Goal: Task Accomplishment & Management: Manage account settings

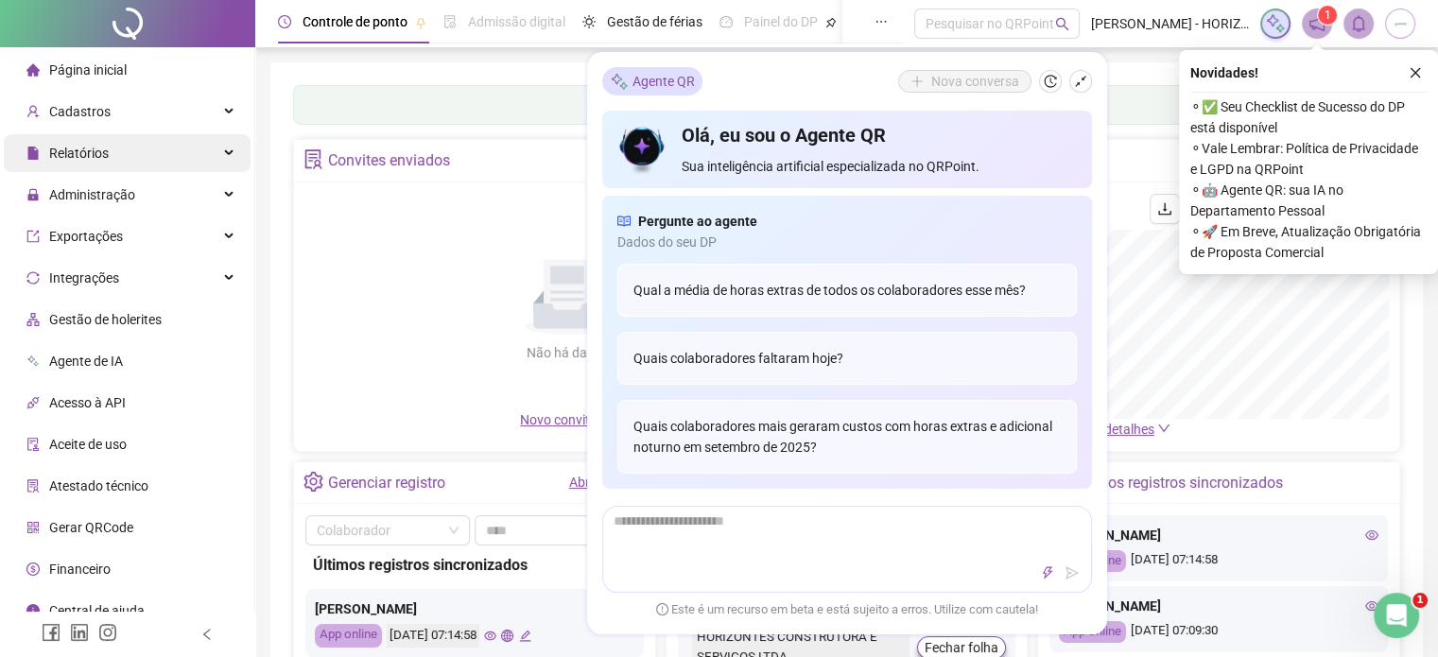
click at [114, 147] on div "Relatórios" at bounding box center [127, 153] width 247 height 38
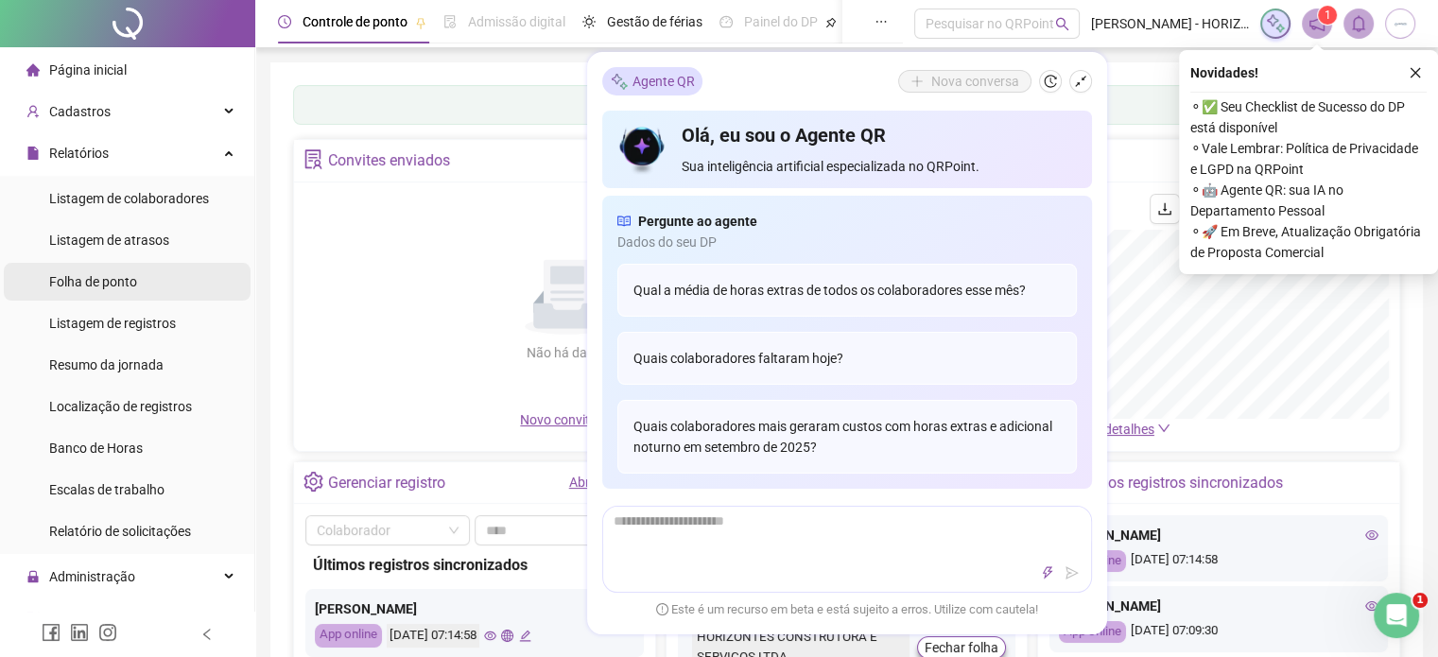
click at [90, 279] on span "Folha de ponto" at bounding box center [93, 281] width 88 height 15
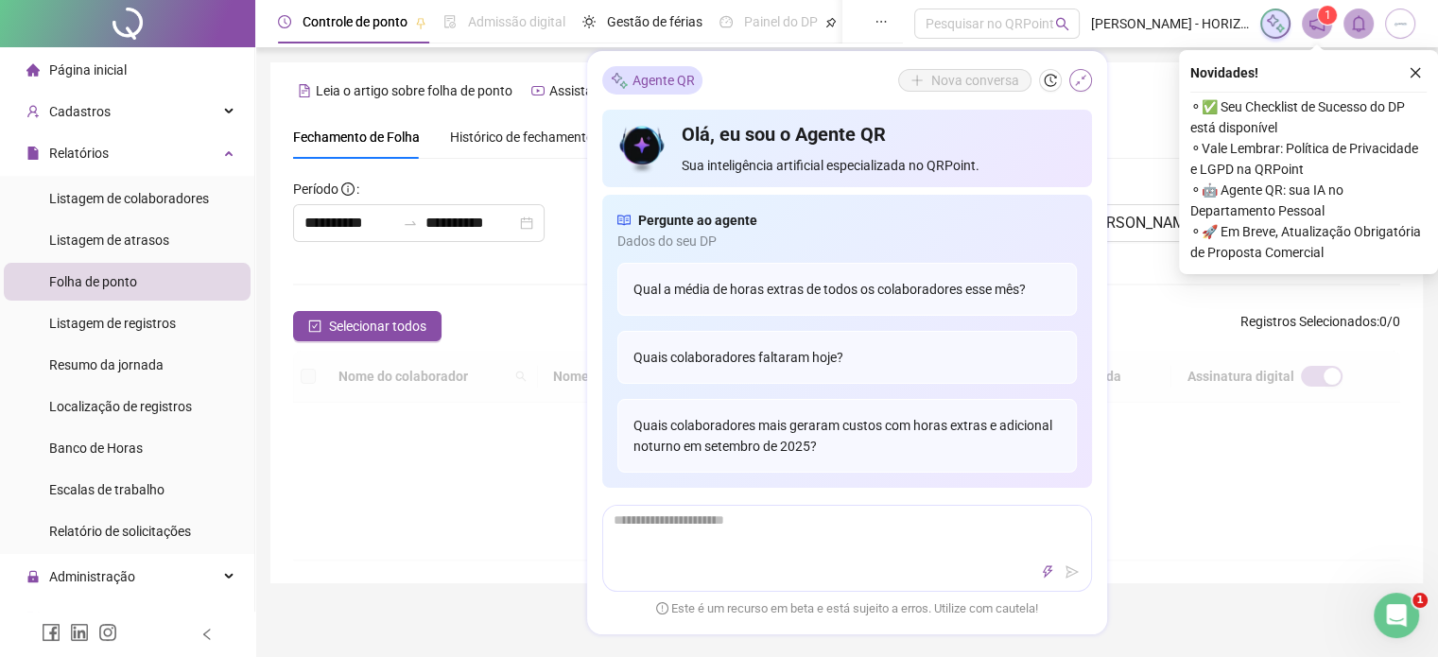
click at [1081, 83] on icon "shrink" at bounding box center [1080, 81] width 13 height 13
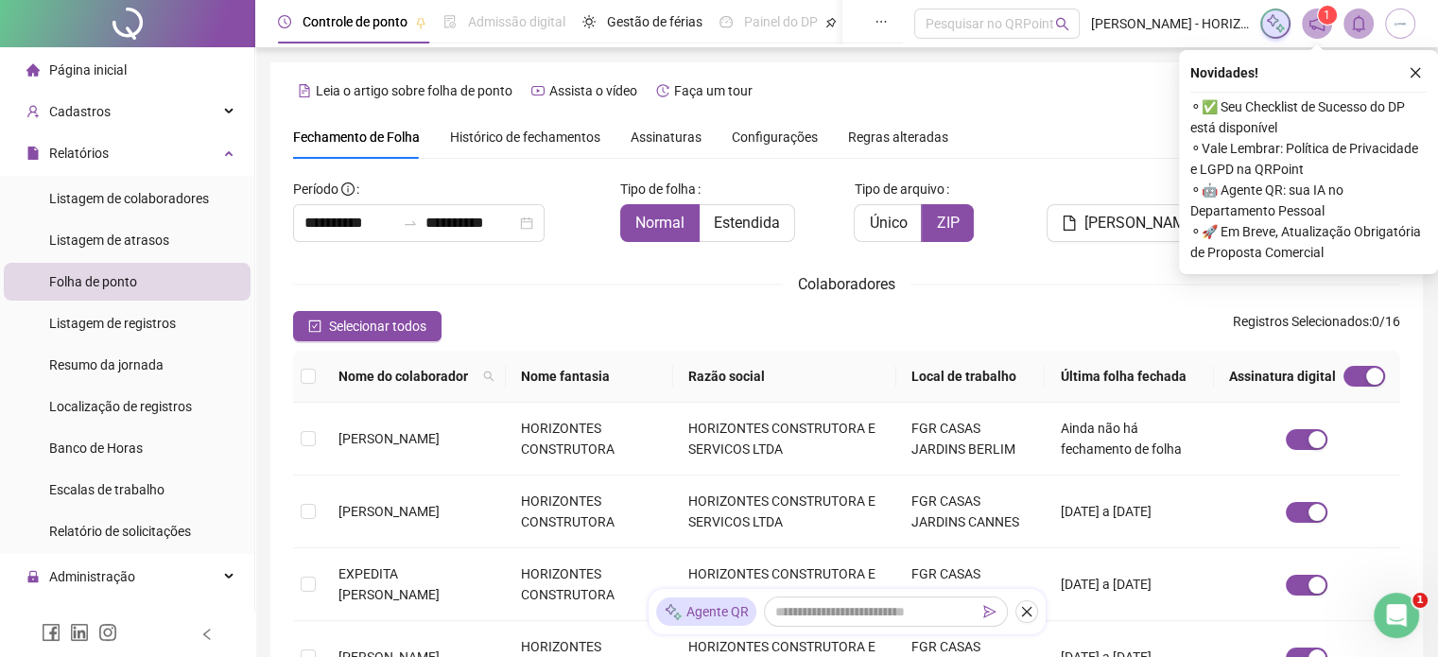
scroll to position [48, 0]
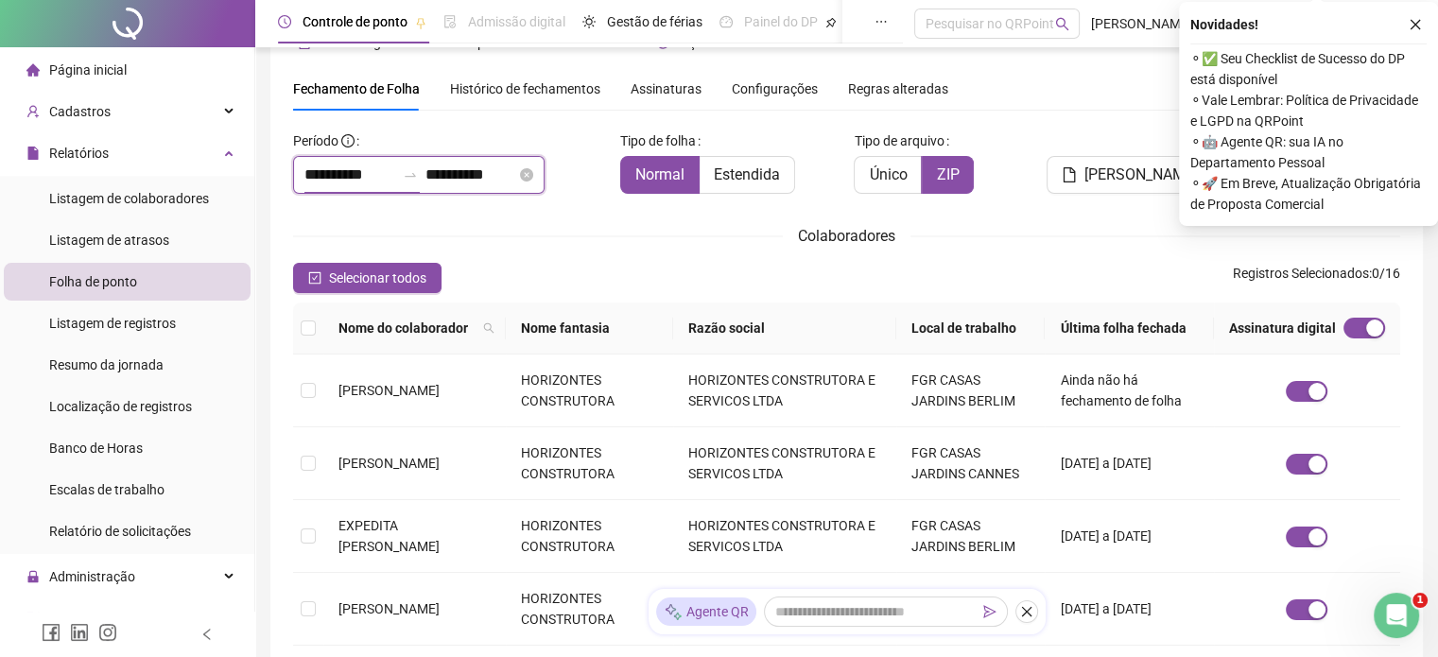
click at [379, 174] on input "**********" at bounding box center [349, 175] width 91 height 23
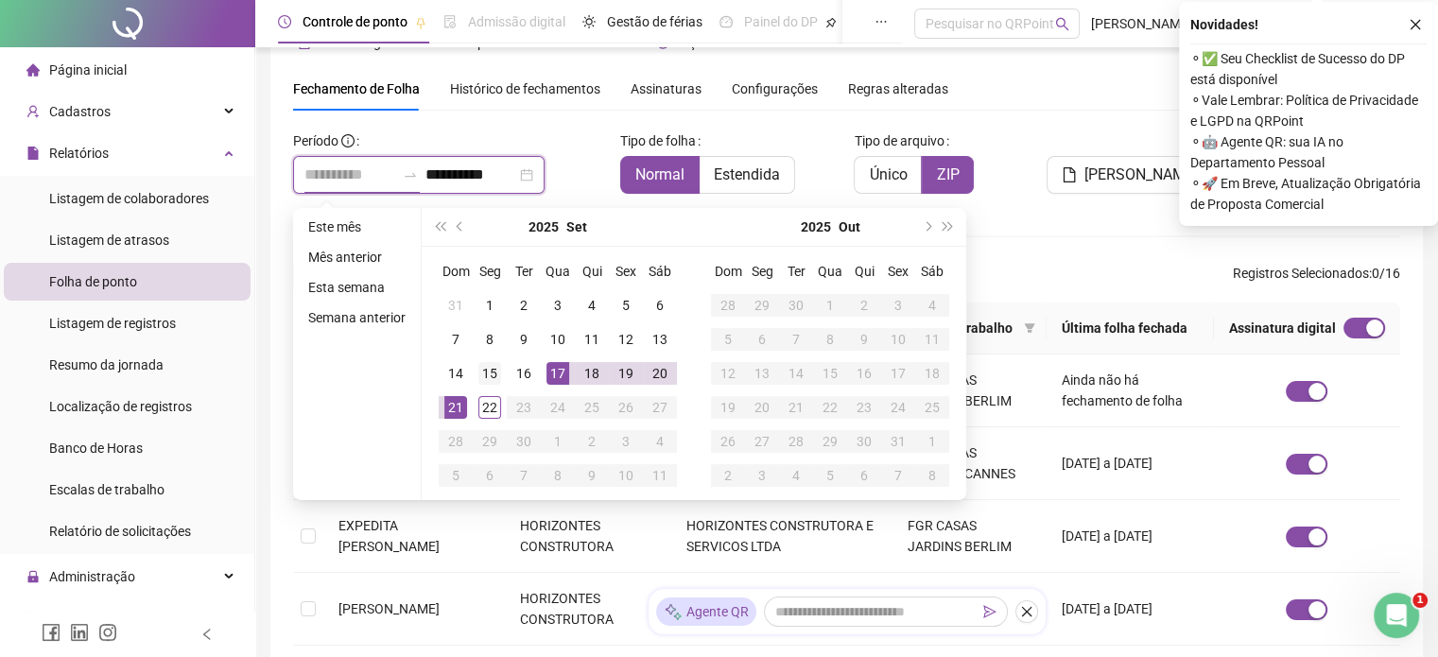
type input "**********"
click at [486, 383] on div "15" at bounding box center [489, 373] width 23 height 23
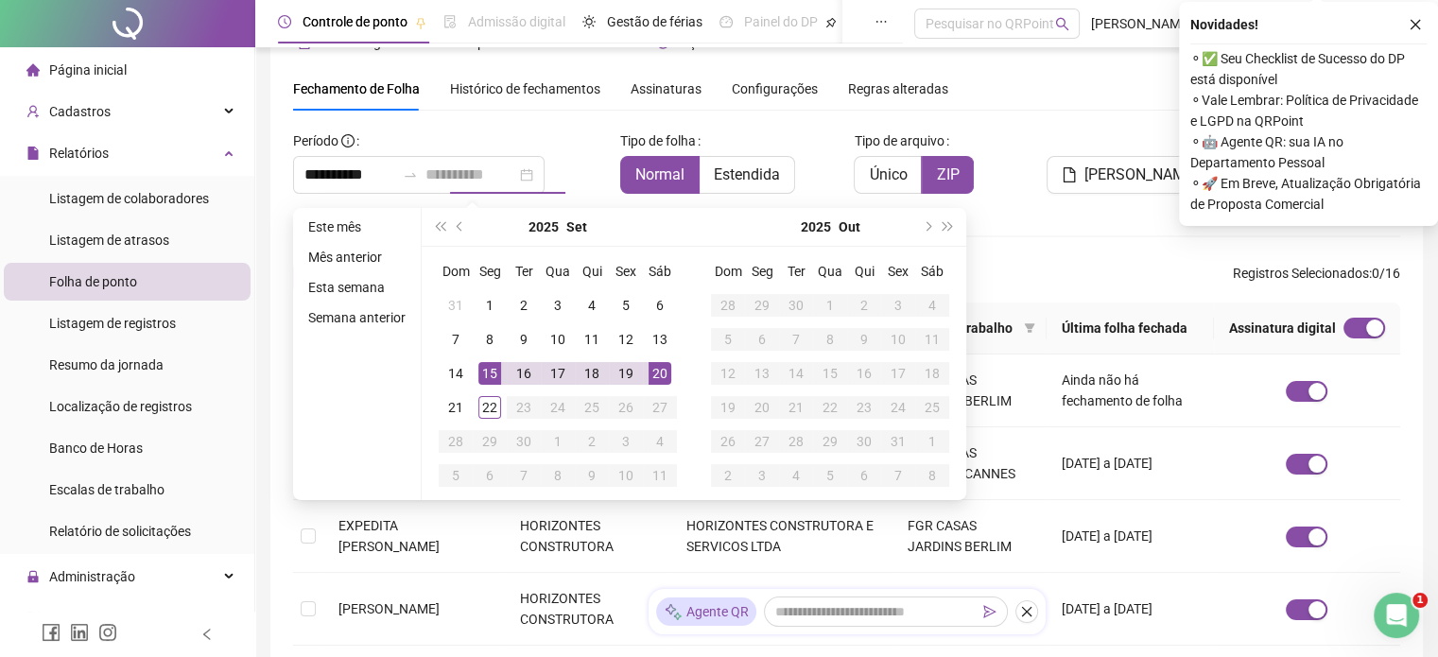
click at [659, 376] on div "20" at bounding box center [660, 373] width 23 height 23
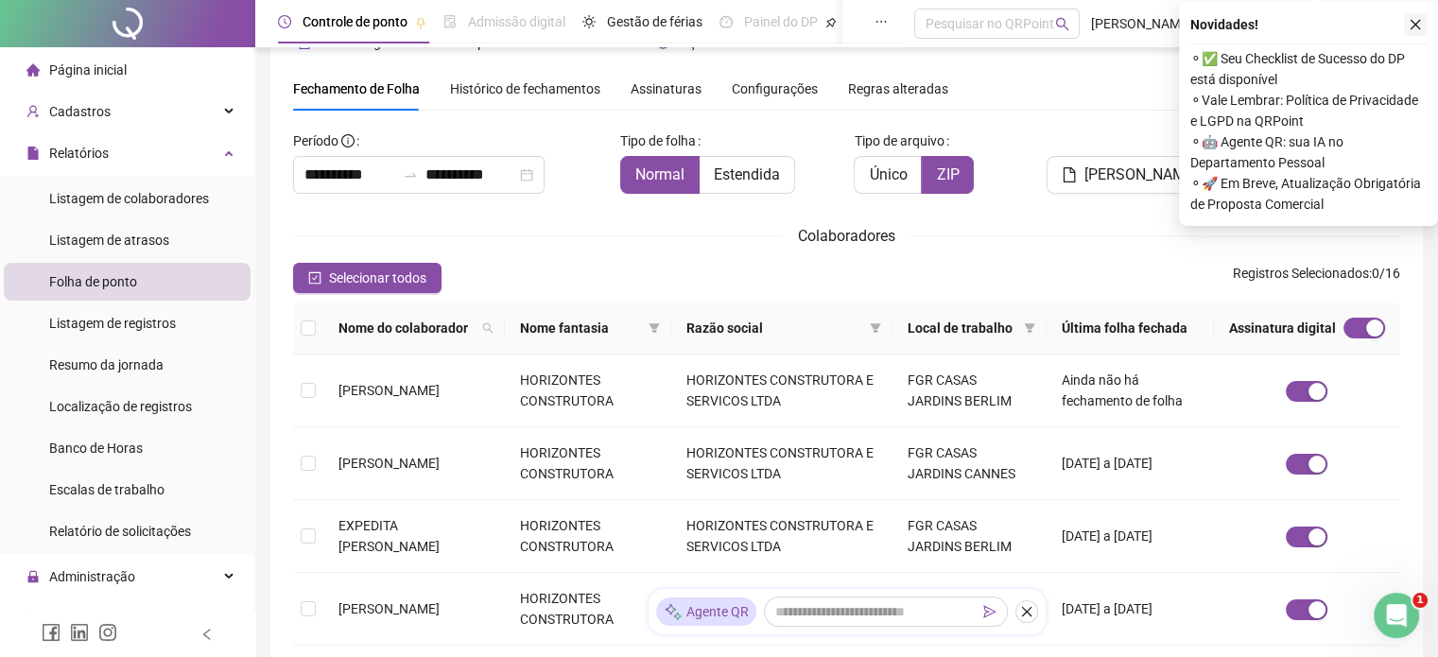
click at [1416, 24] on icon "close" at bounding box center [1415, 24] width 13 height 13
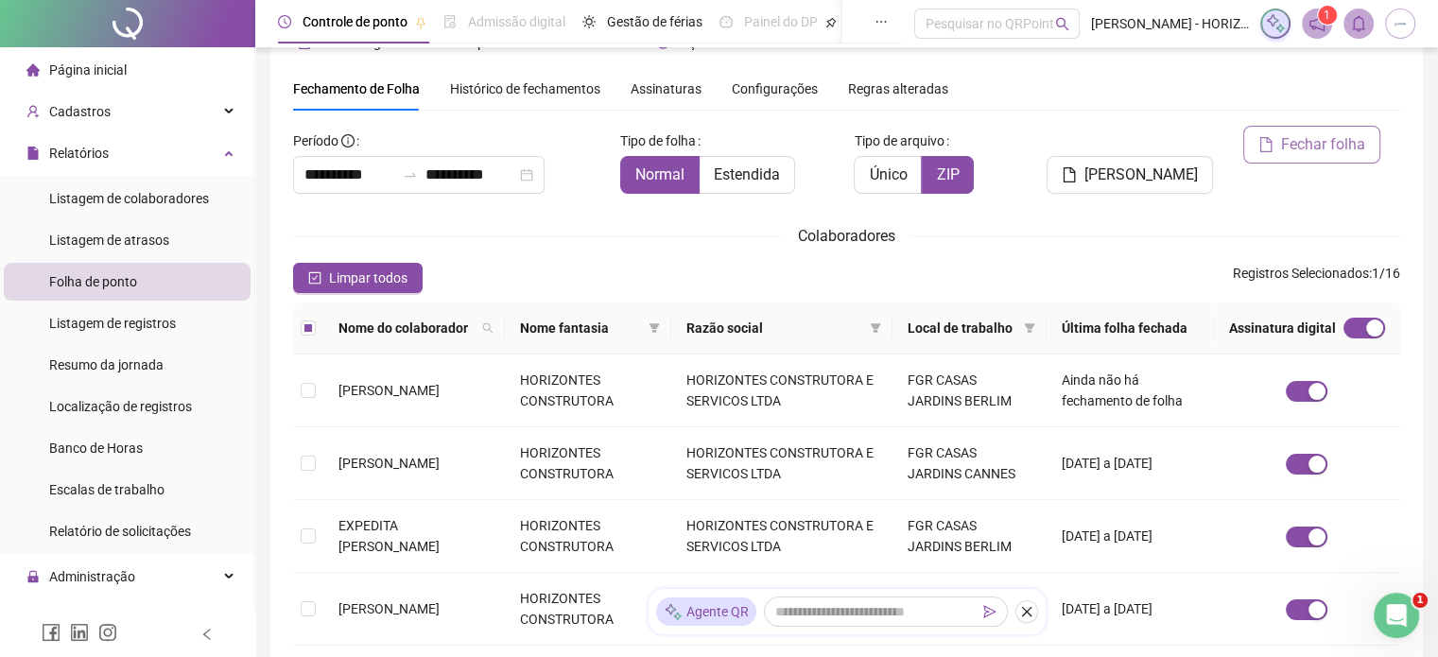
click at [1289, 142] on span "Fechar folha" at bounding box center [1323, 144] width 84 height 23
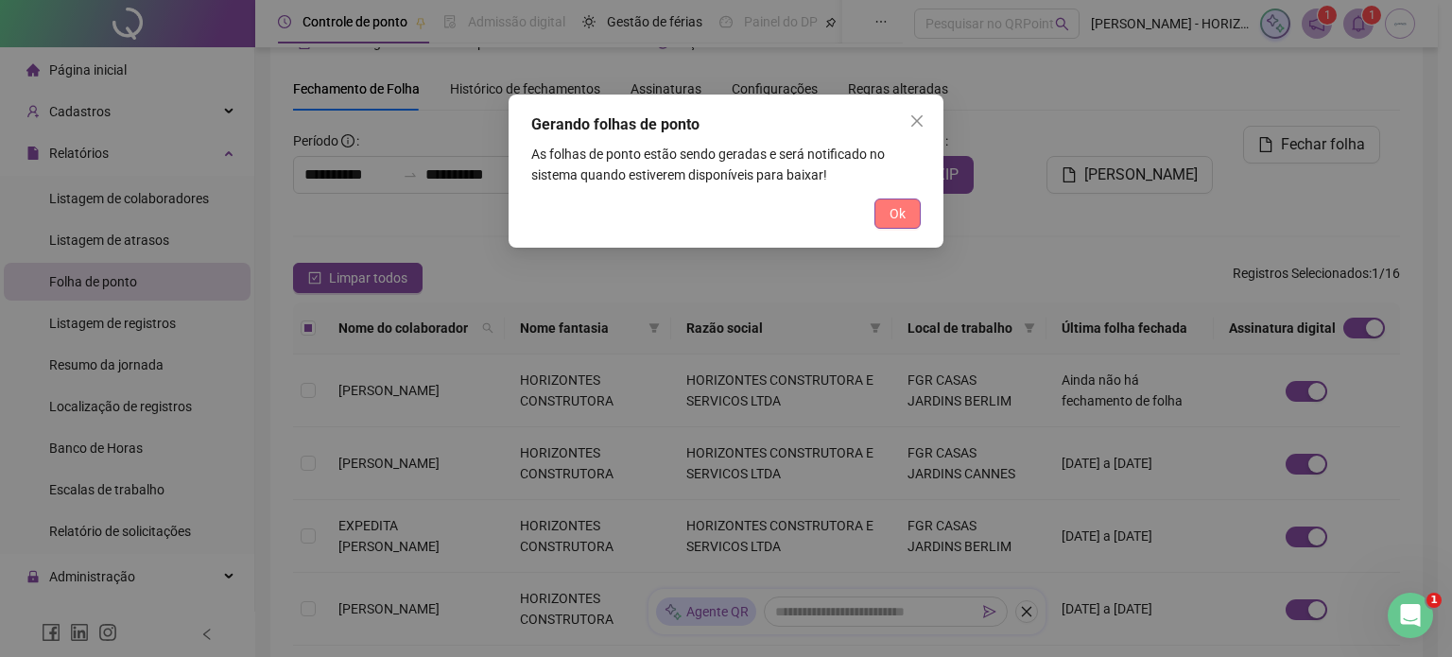
click at [892, 219] on span "Ok" at bounding box center [898, 213] width 16 height 21
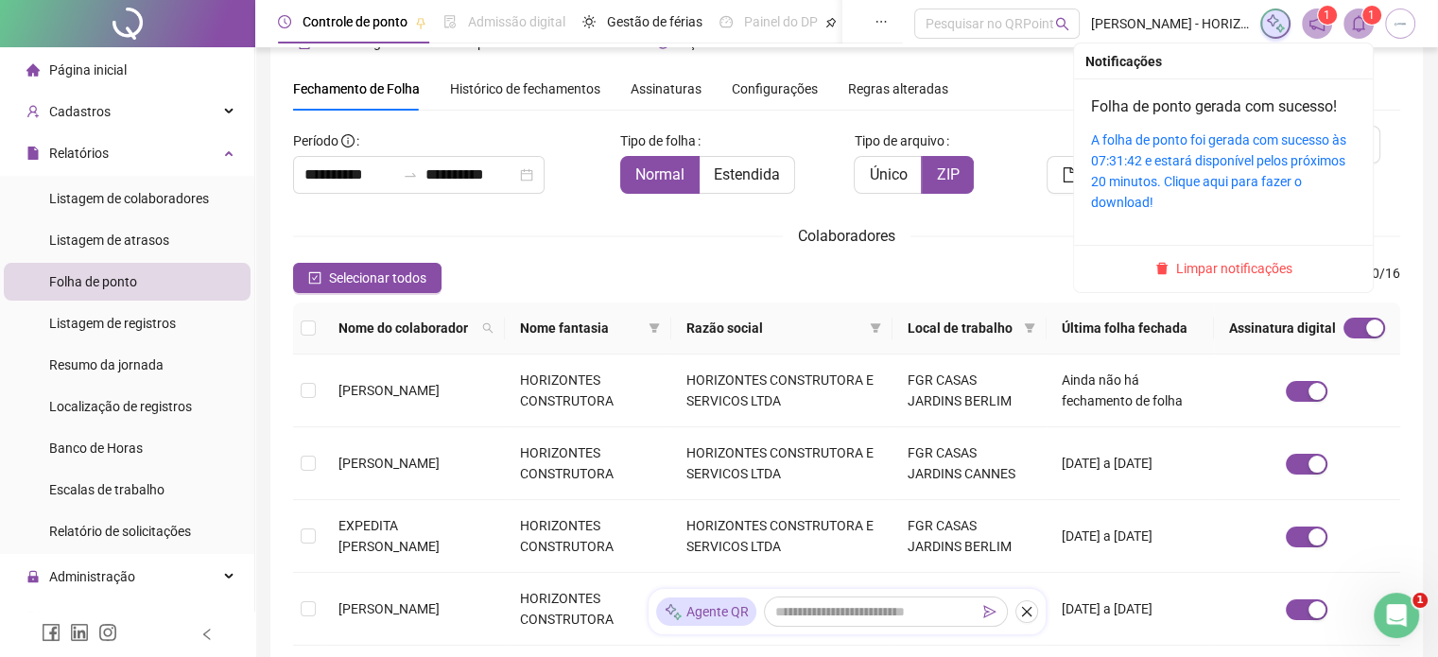
click at [1361, 15] on icon "bell" at bounding box center [1358, 23] width 17 height 17
click at [1214, 163] on link "A folha de ponto foi gerada com sucesso às 07:31:42 e estará disponível pelos p…" at bounding box center [1218, 171] width 255 height 78
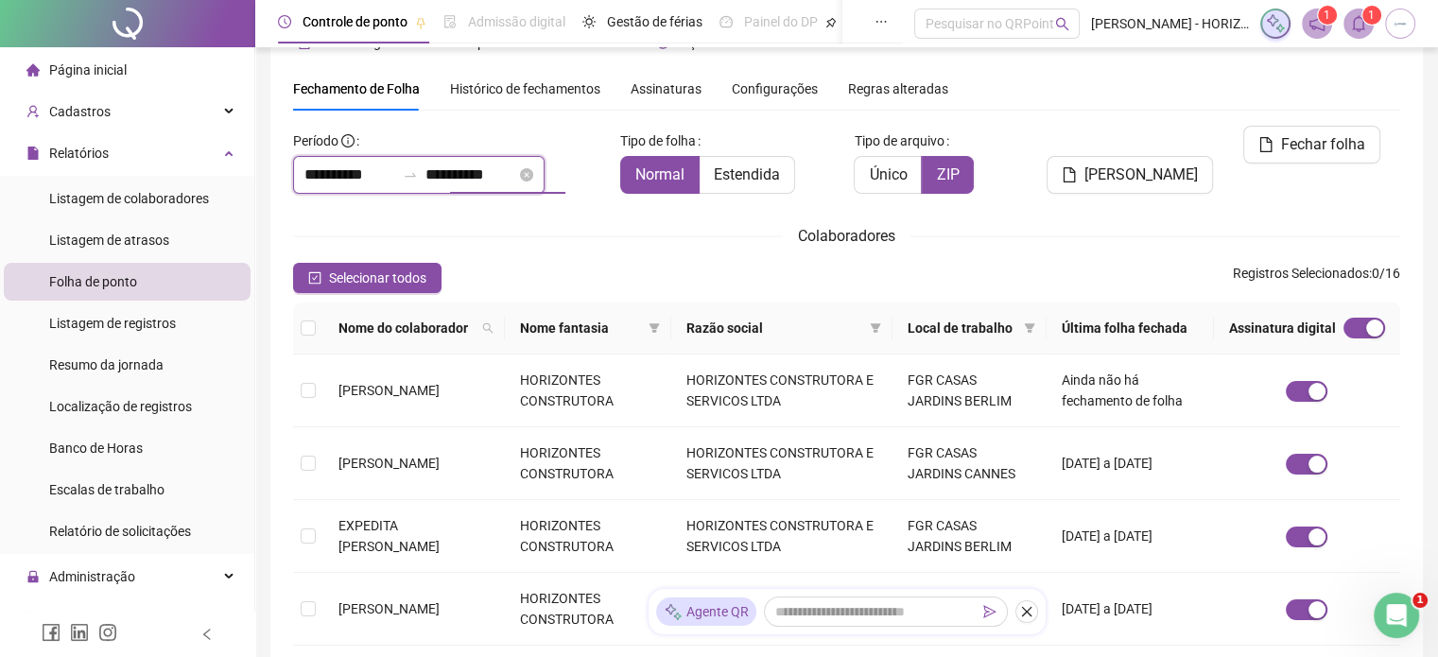
click at [516, 184] on input "**********" at bounding box center [470, 175] width 91 height 23
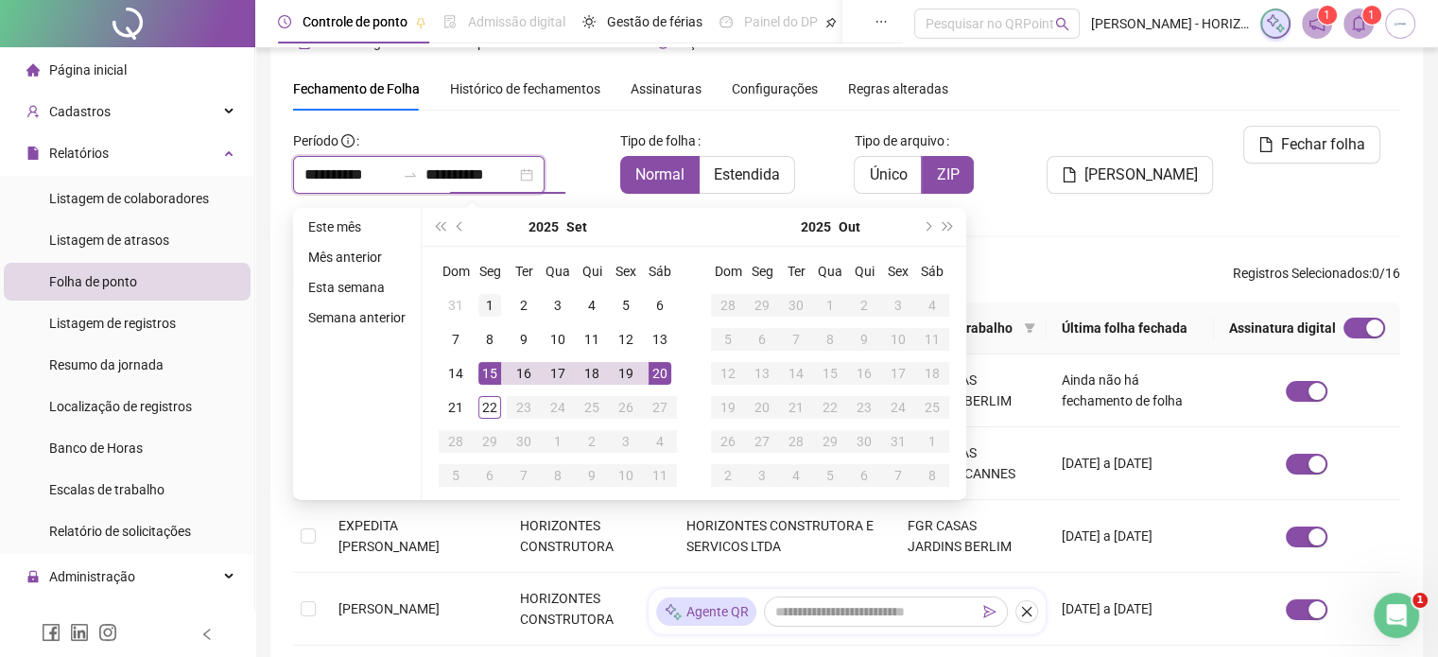
type input "**********"
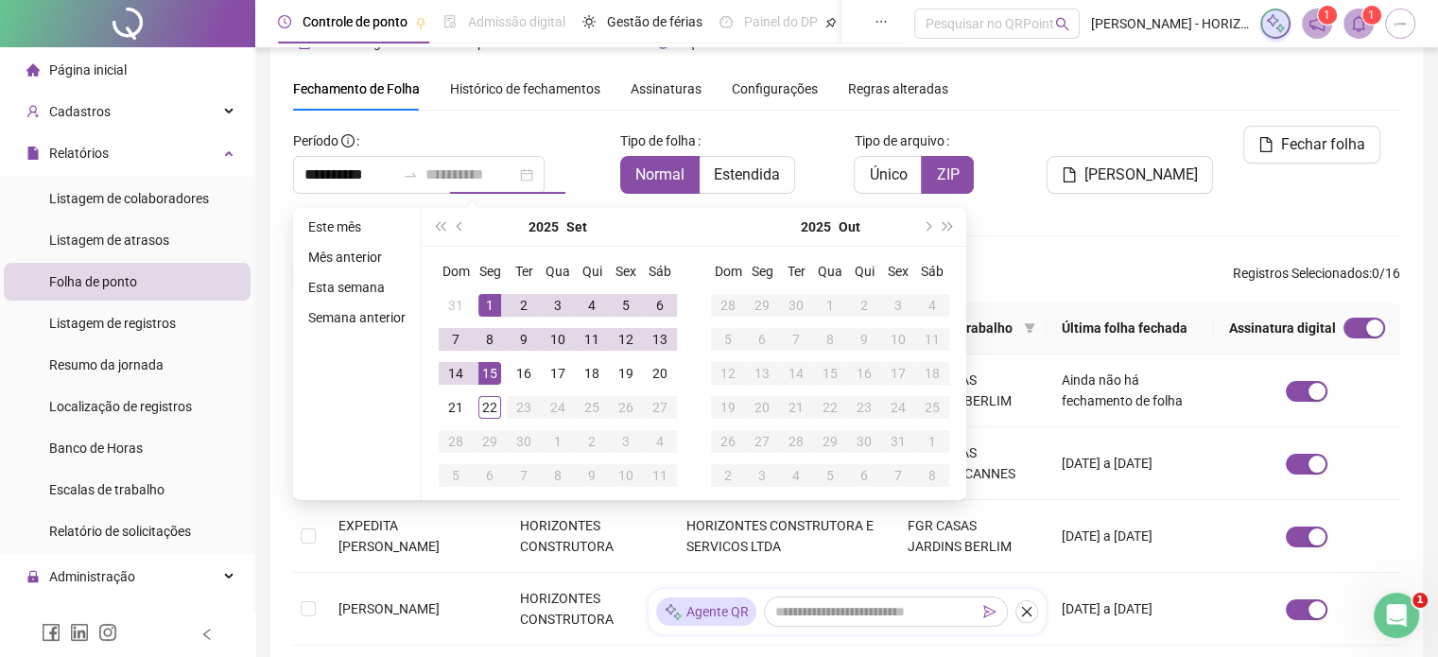
click at [488, 300] on div "1" at bounding box center [489, 305] width 23 height 23
click at [662, 347] on div "13" at bounding box center [660, 339] width 23 height 23
type input "**********"
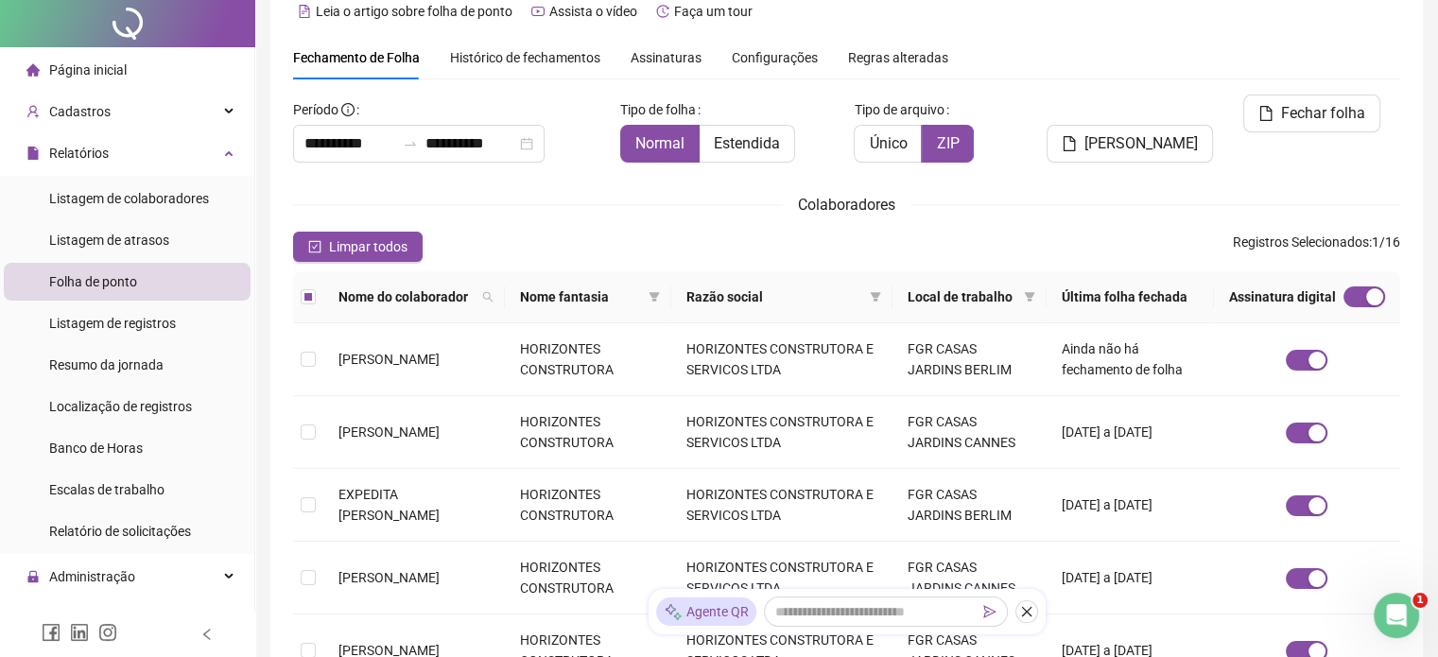
scroll to position [0, 0]
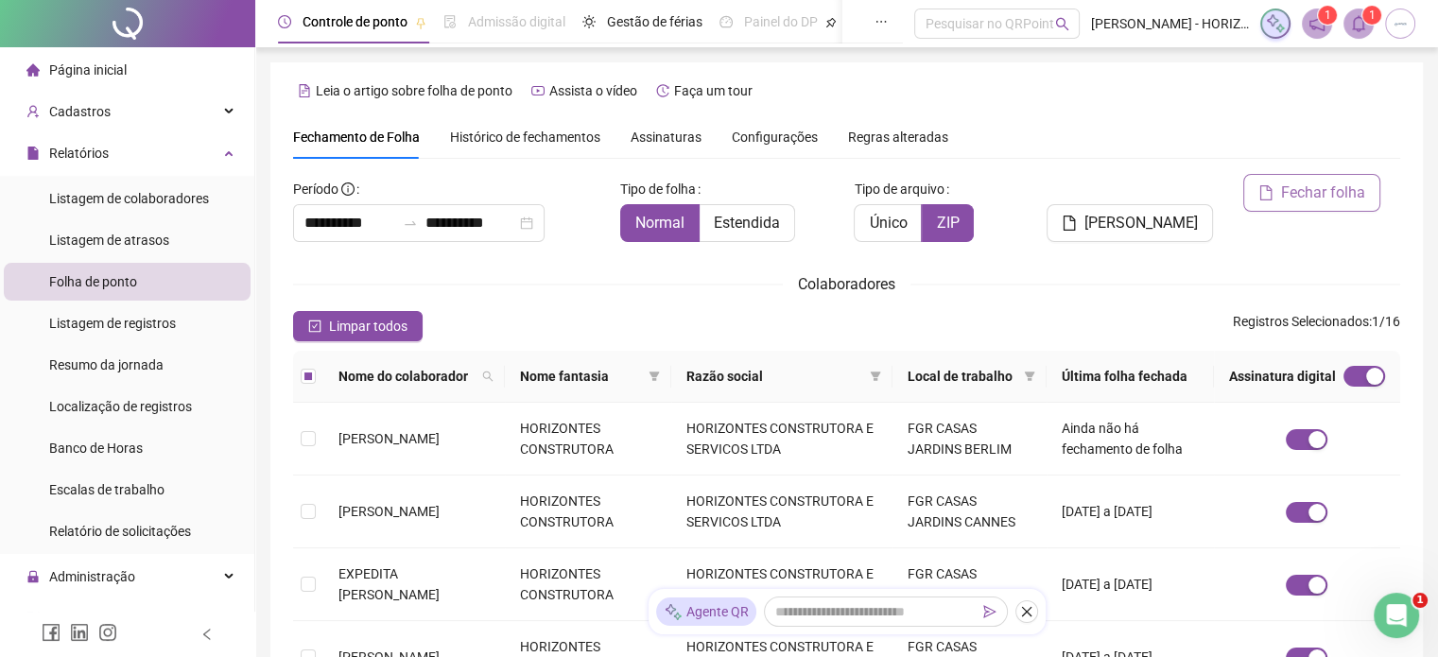
click at [1283, 203] on span "Fechar folha" at bounding box center [1323, 193] width 84 height 23
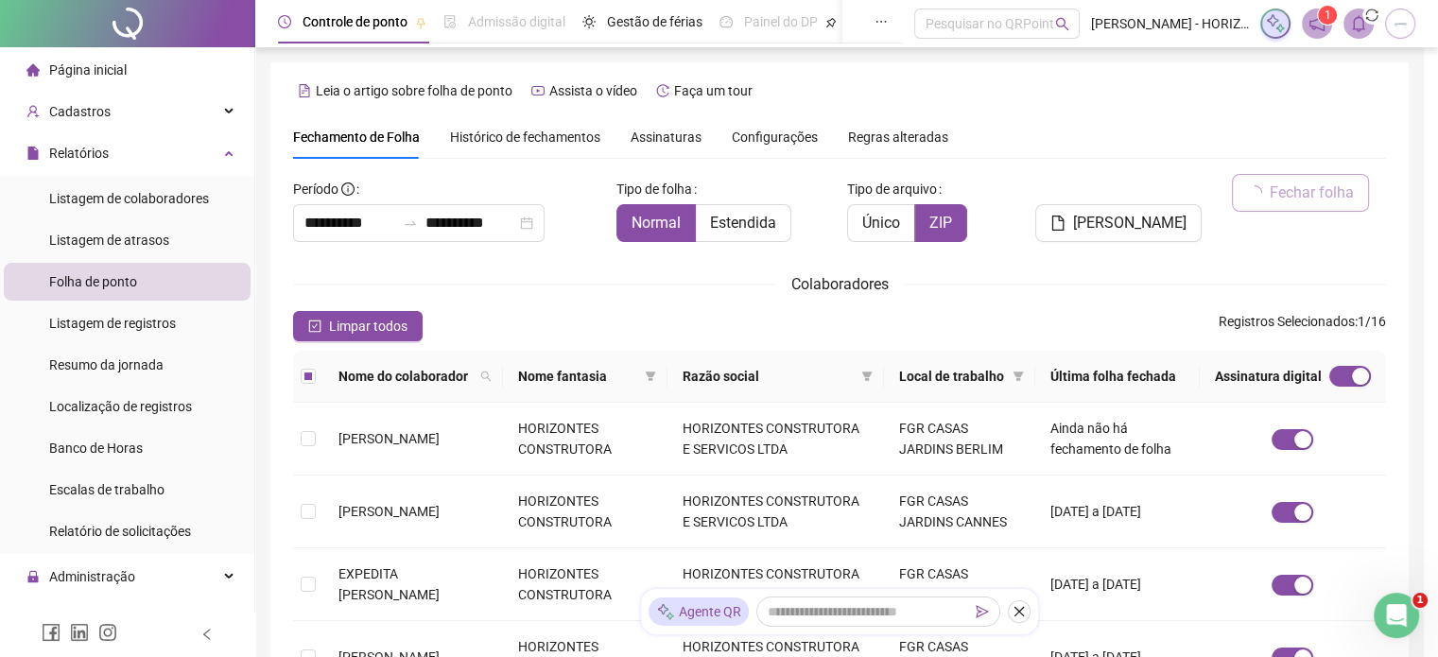
scroll to position [48, 0]
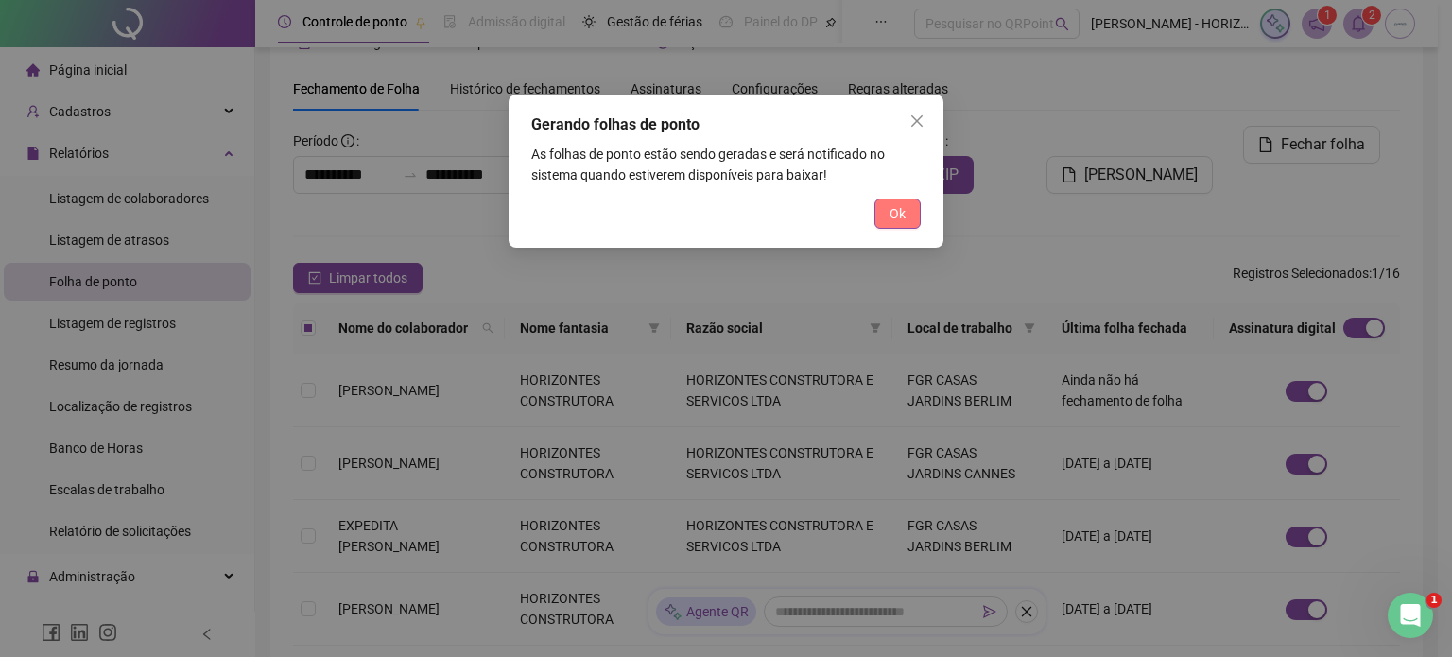
click at [901, 213] on span "Ok" at bounding box center [898, 213] width 16 height 21
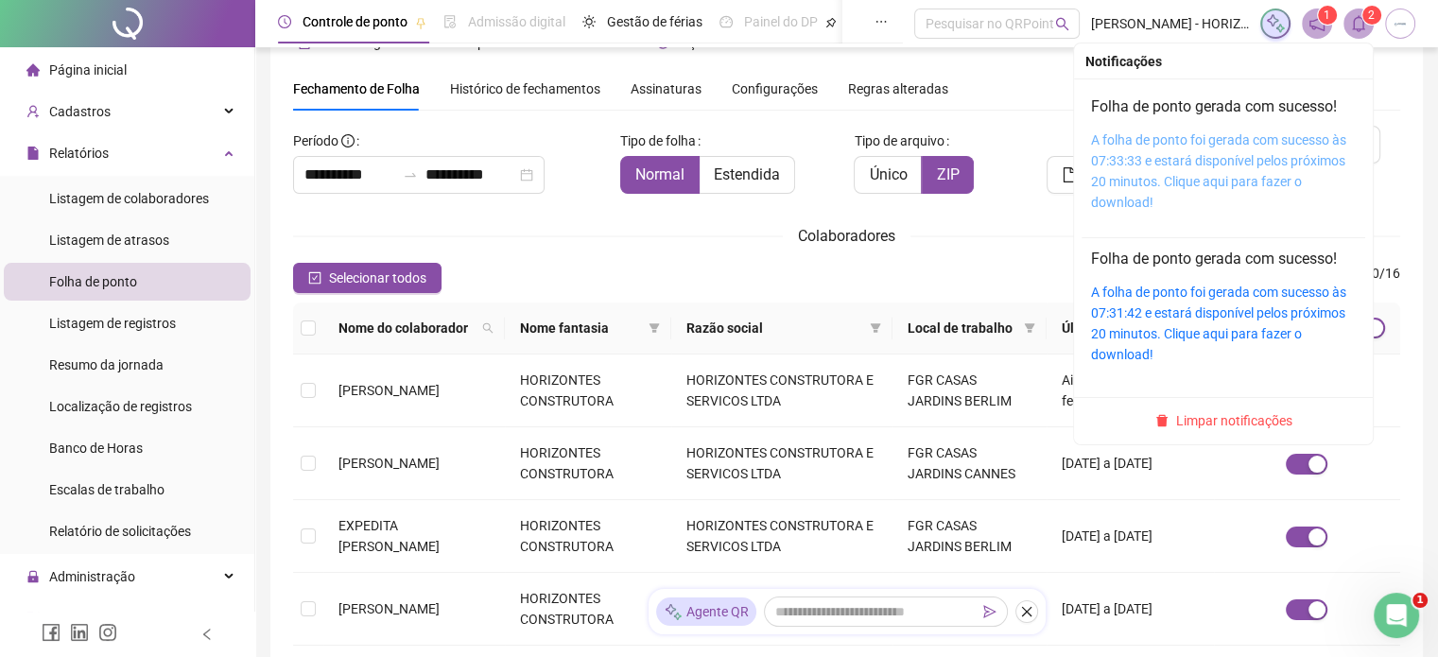
click at [1209, 162] on link "A folha de ponto foi gerada com sucesso às 07:33:33 e estará disponível pelos p…" at bounding box center [1218, 171] width 255 height 78
click at [1266, 143] on link "A folha de ponto foi gerada com sucesso às 07:33:33 e estará disponível pelos p…" at bounding box center [1218, 171] width 255 height 78
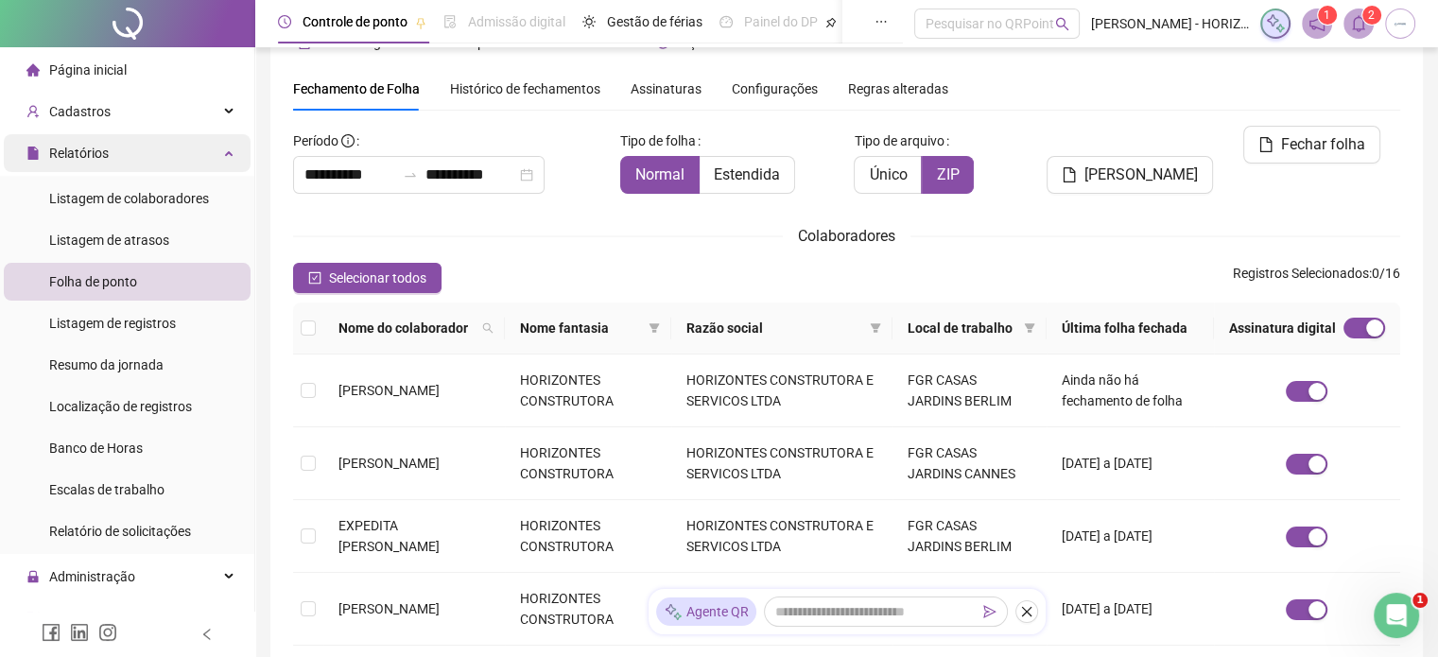
click at [182, 147] on div "Relatórios" at bounding box center [127, 153] width 247 height 38
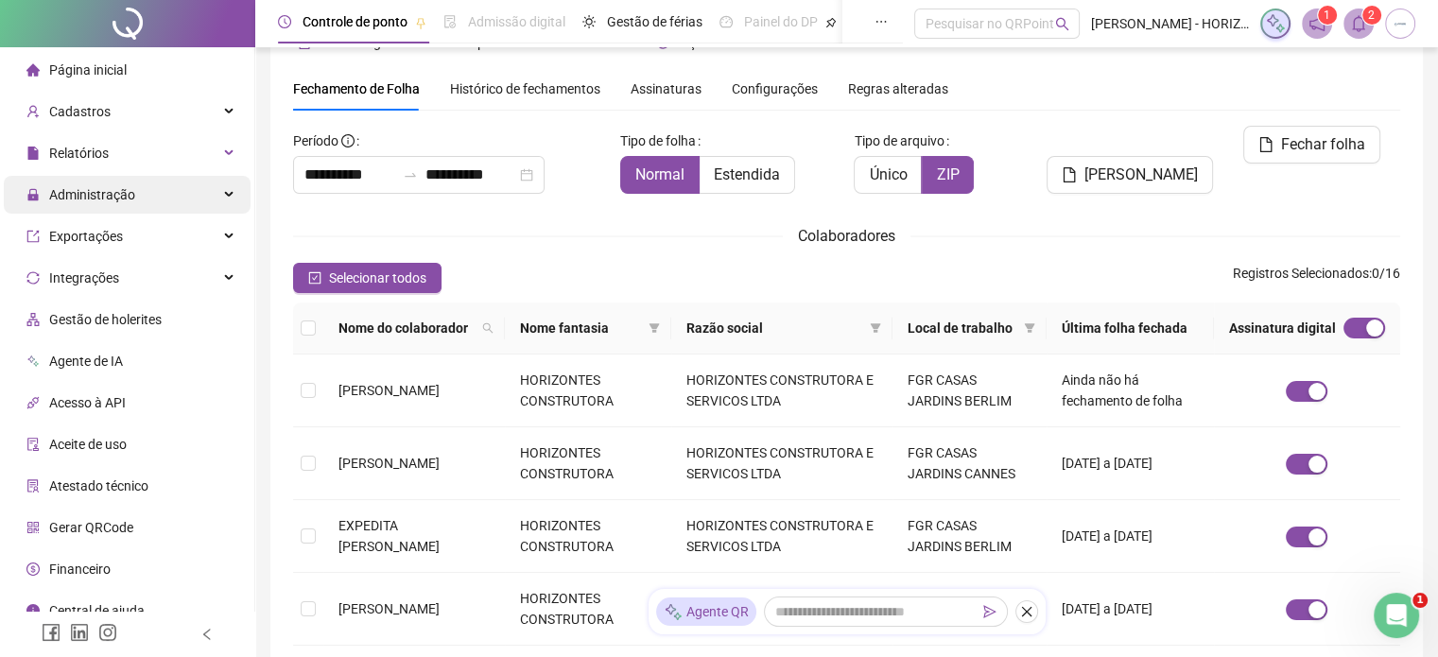
click at [165, 199] on div "Administração" at bounding box center [127, 195] width 247 height 38
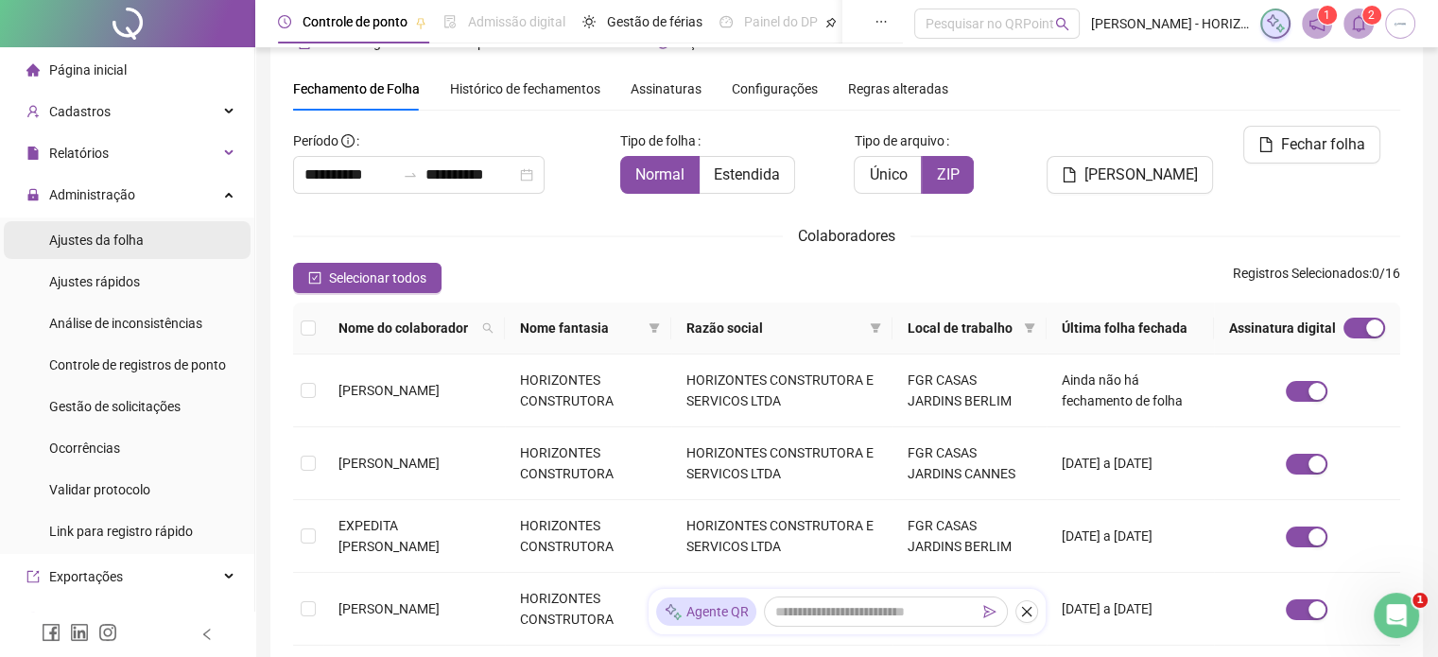
click at [130, 222] on div "Ajustes da folha" at bounding box center [96, 240] width 95 height 38
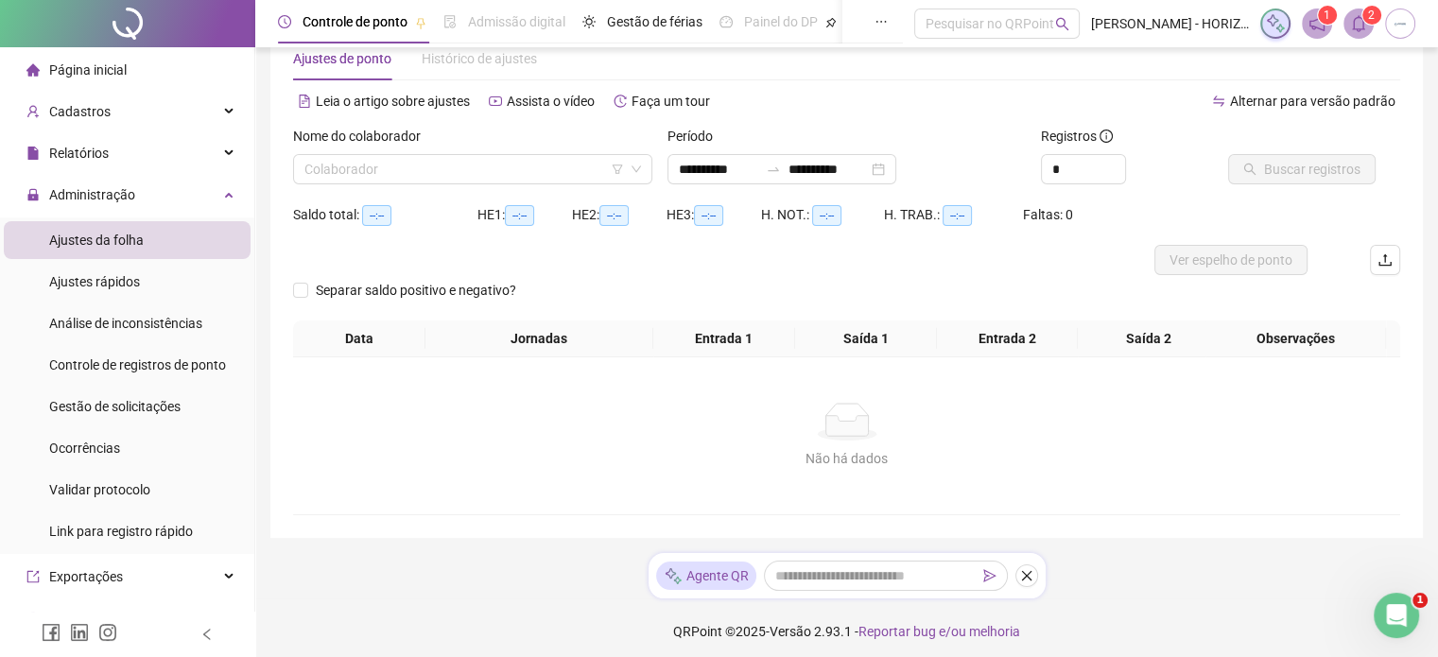
click at [362, 188] on div "Nome do colaborador Colaborador" at bounding box center [473, 163] width 374 height 74
click at [387, 173] on input "search" at bounding box center [464, 169] width 320 height 28
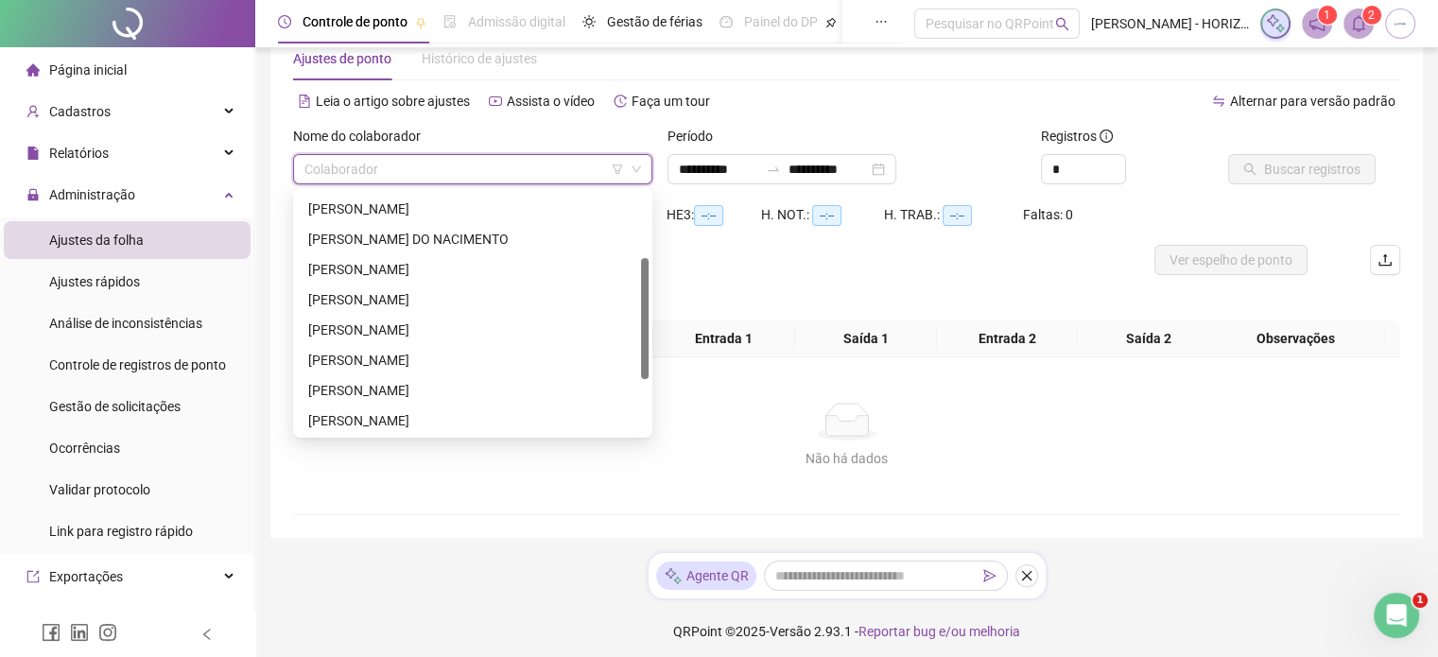
drag, startPoint x: 644, startPoint y: 248, endPoint x: 654, endPoint y: 321, distance: 73.5
click at [654, 321] on body "**********" at bounding box center [719, 280] width 1438 height 657
click at [450, 304] on div "[PERSON_NAME]" at bounding box center [472, 301] width 329 height 21
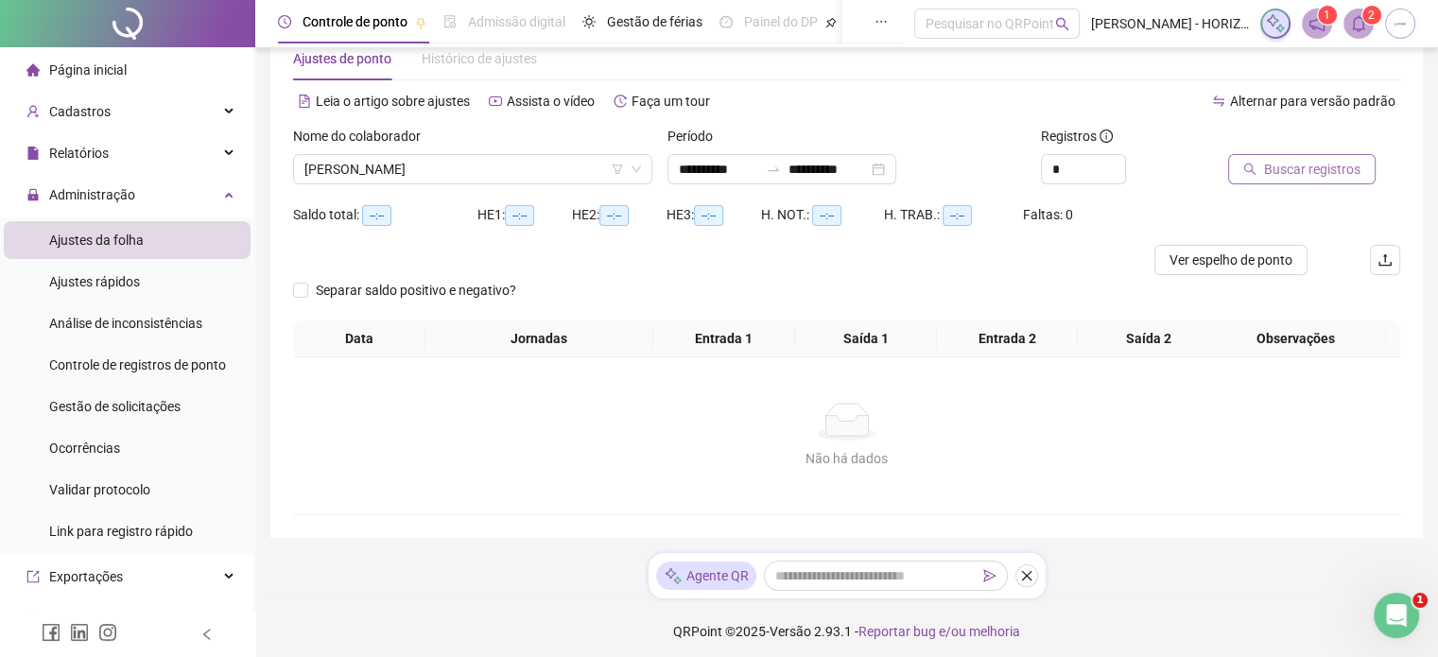
click at [1301, 164] on span "Buscar registros" at bounding box center [1312, 169] width 96 height 21
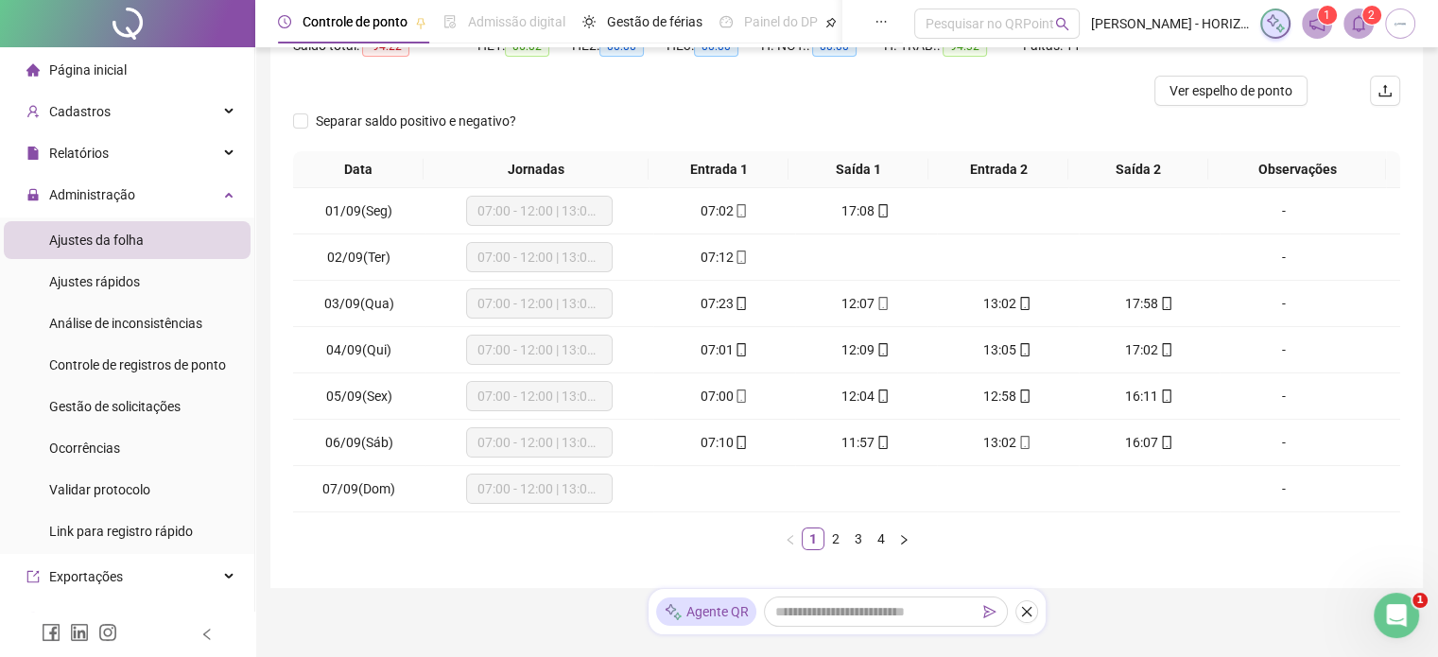
scroll to position [272, 0]
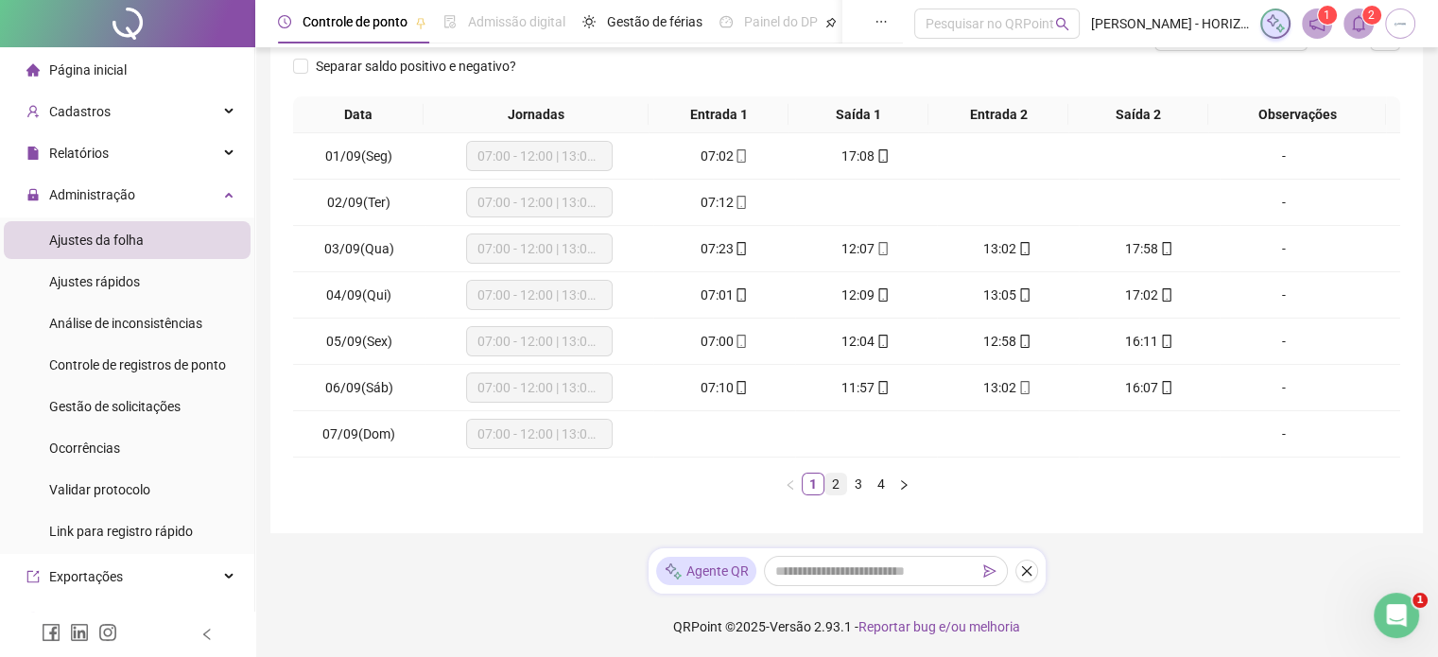
click at [840, 483] on link "2" at bounding box center [835, 484] width 21 height 21
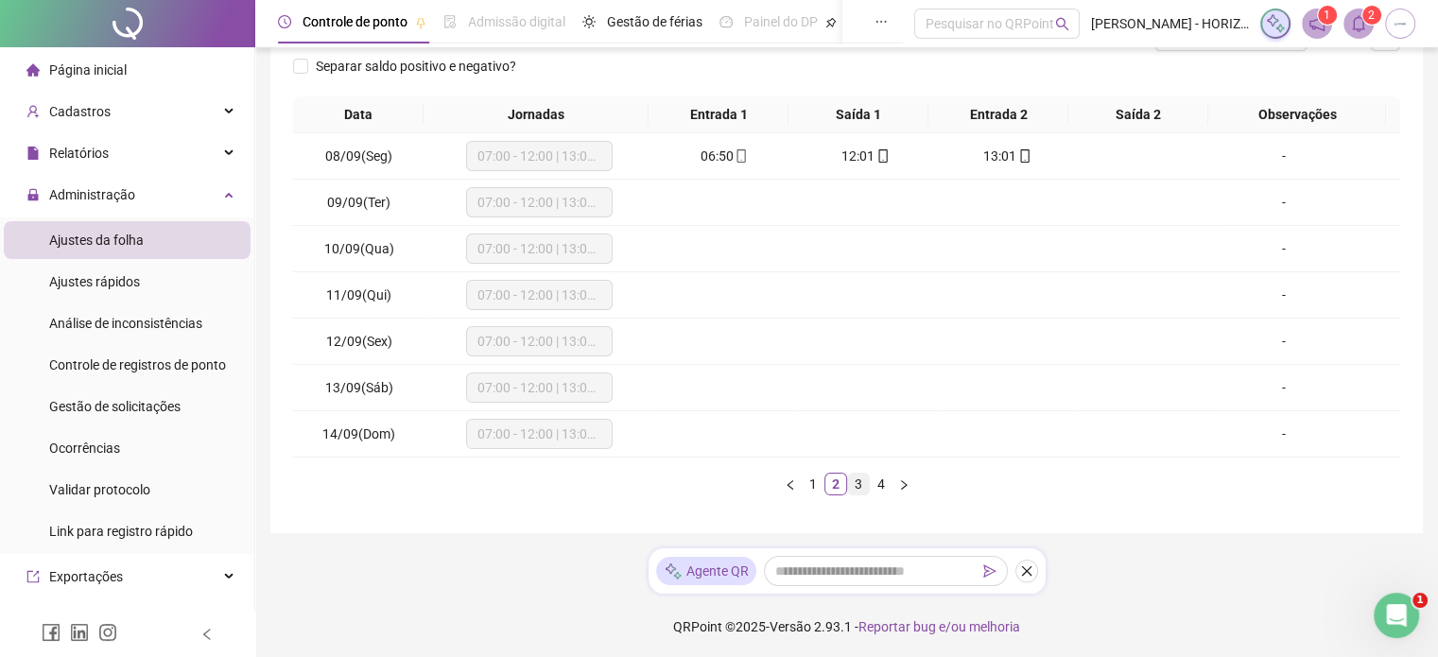
click at [858, 483] on link "3" at bounding box center [858, 484] width 21 height 21
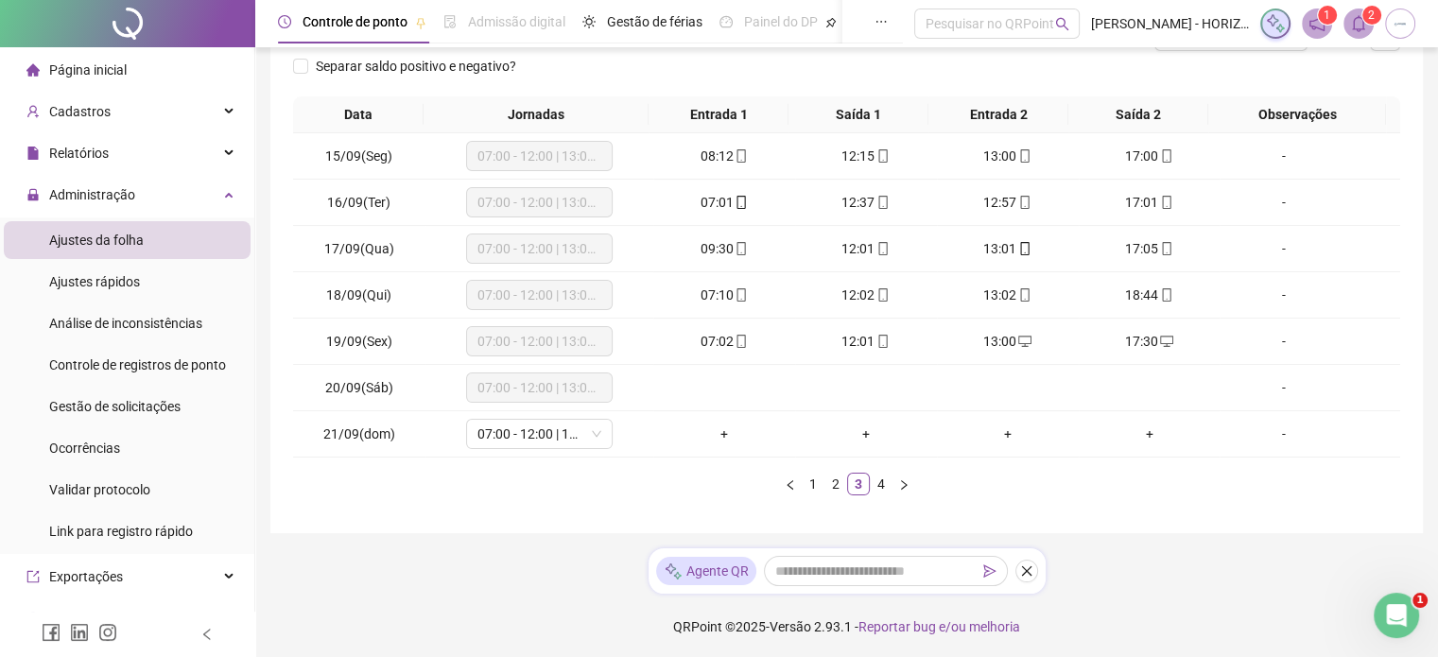
click at [112, 71] on span "Página inicial" at bounding box center [88, 69] width 78 height 15
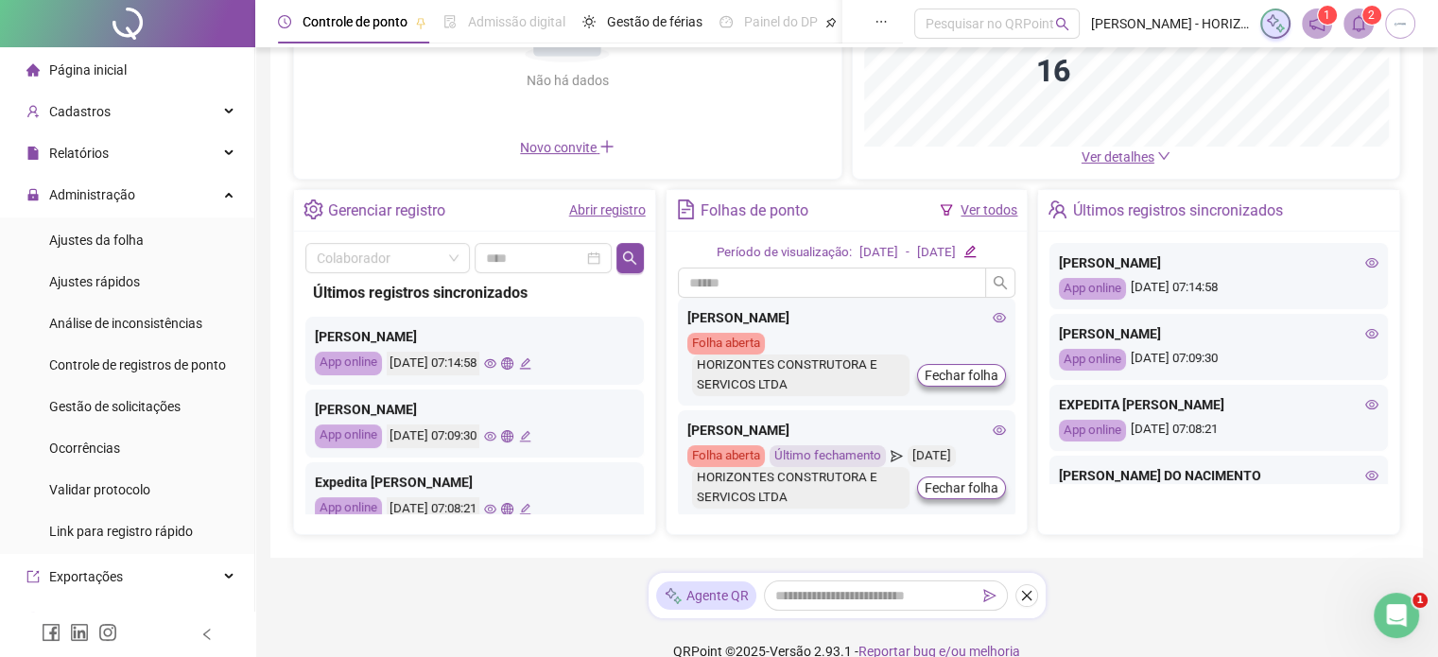
click at [637, 506] on div "Gerenciar registro Abrir registro Colaborador Últimos registros sincronizados […" at bounding box center [474, 362] width 363 height 347
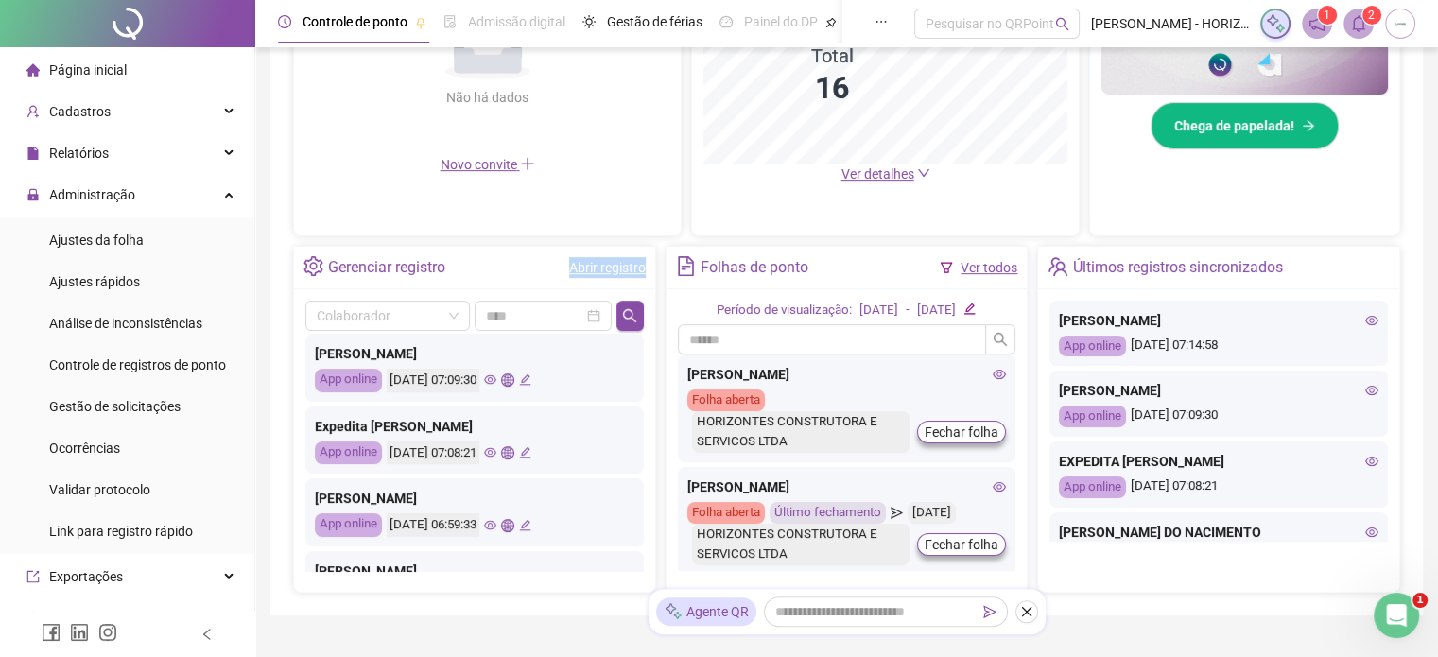
scroll to position [542, 0]
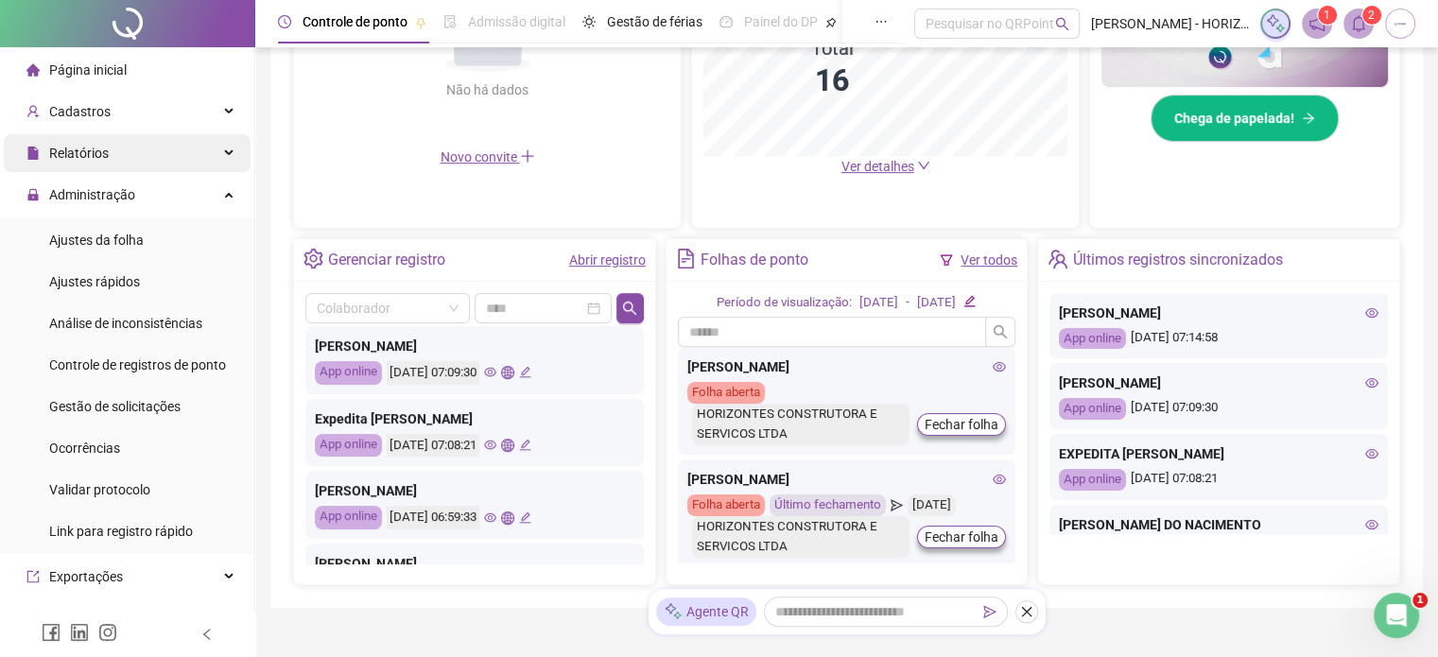
click at [125, 154] on div "Relatórios" at bounding box center [127, 153] width 247 height 38
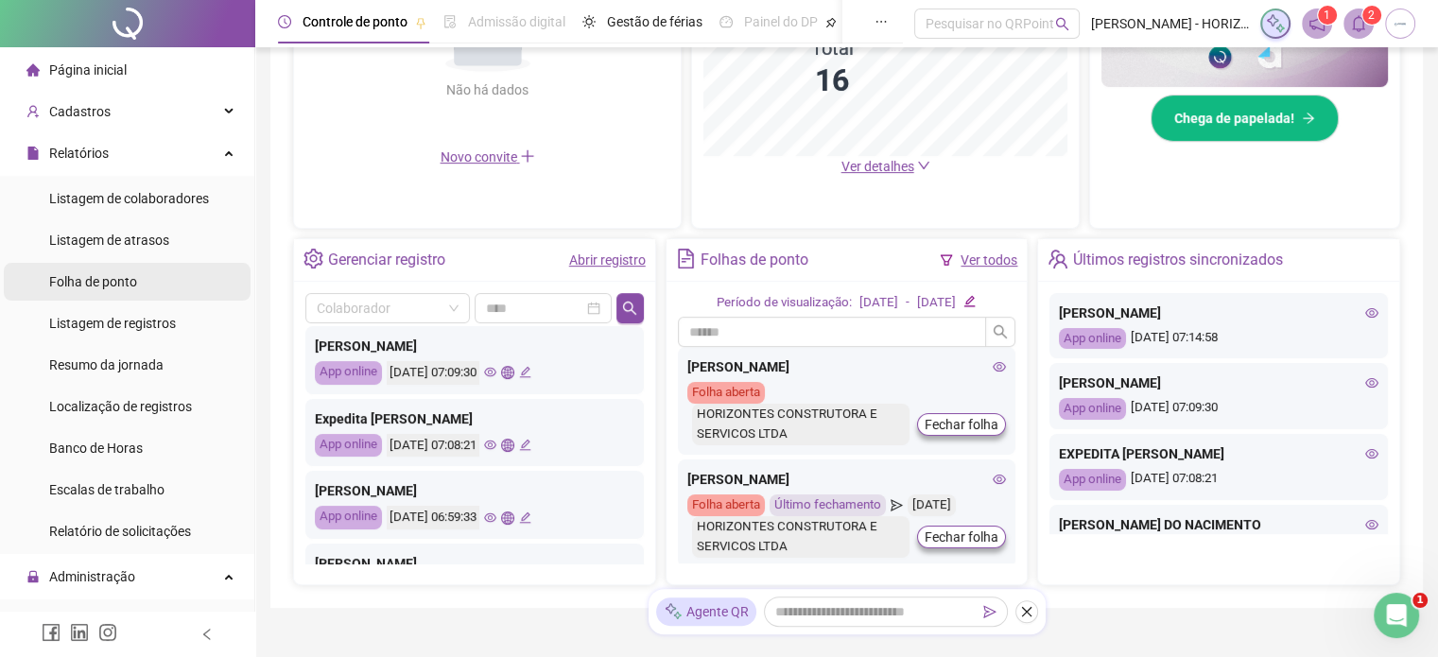
click at [105, 283] on span "Folha de ponto" at bounding box center [93, 281] width 88 height 15
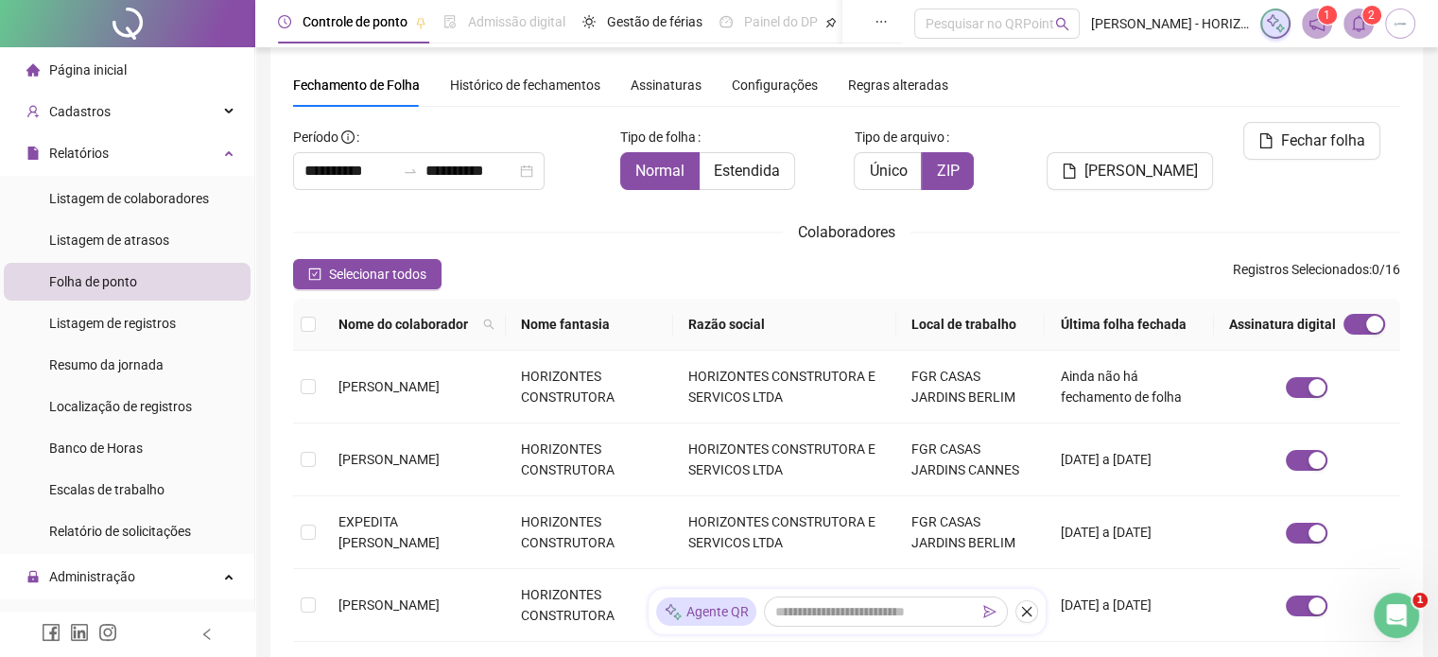
scroll to position [48, 0]
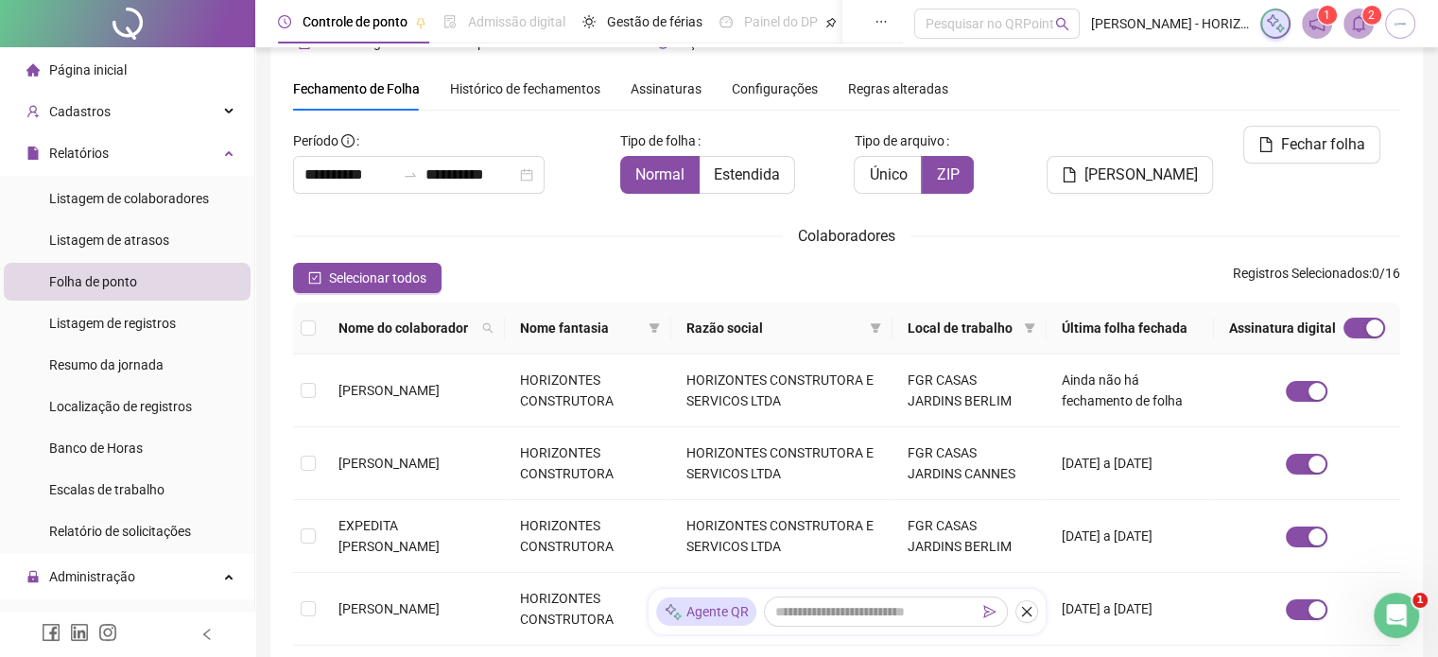
click at [674, 87] on span "Assinaturas" at bounding box center [666, 88] width 71 height 13
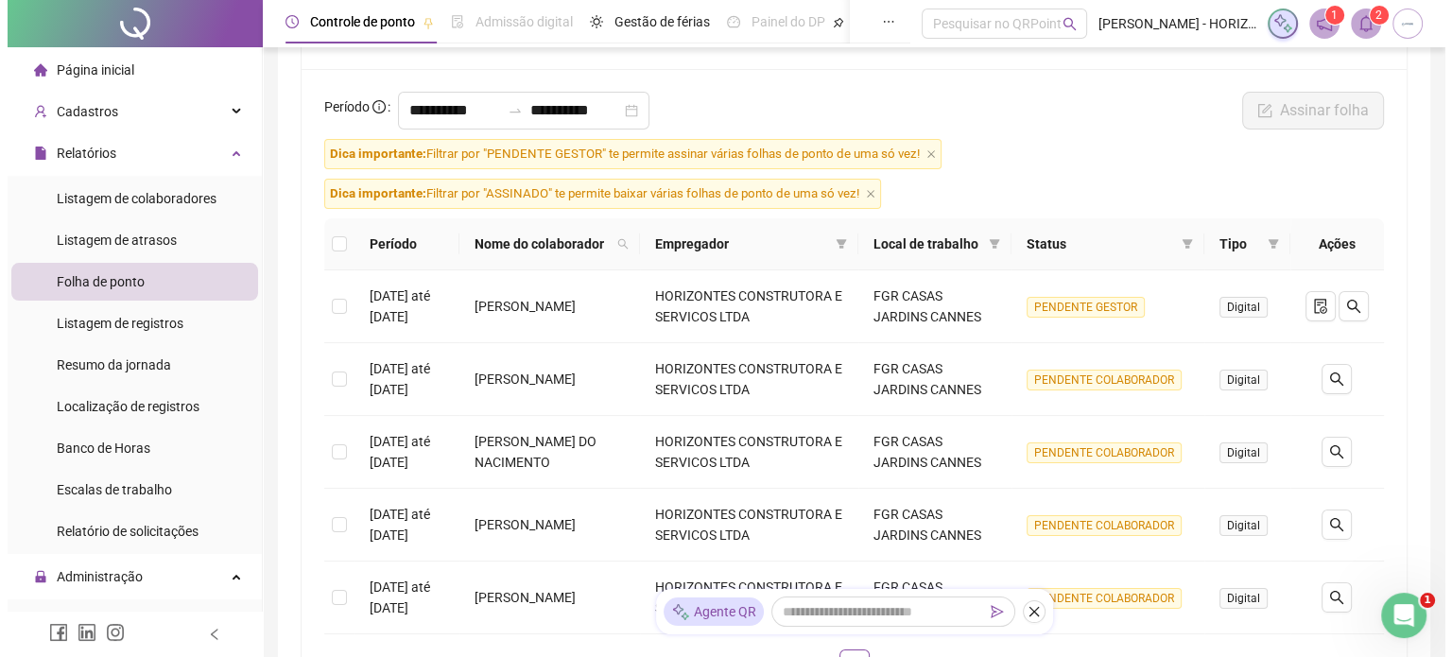
scroll to position [160, 0]
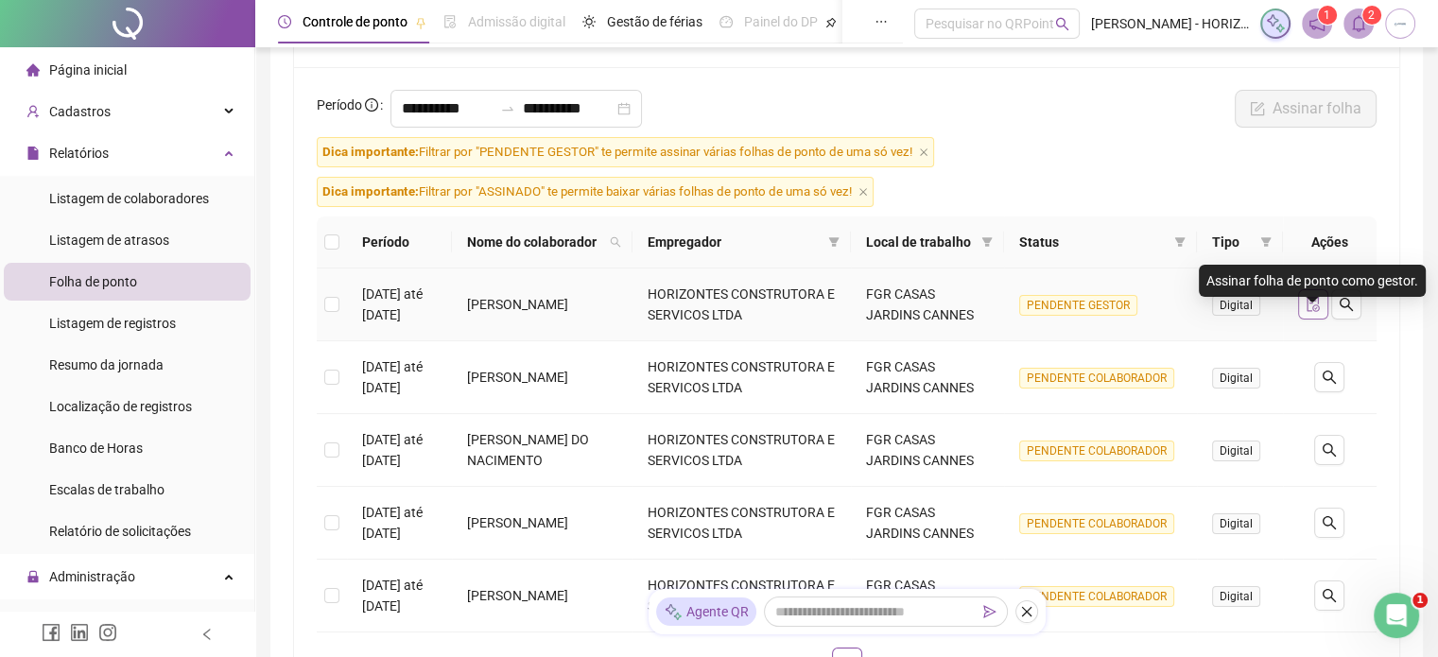
click at [1309, 320] on button "button" at bounding box center [1313, 304] width 30 height 30
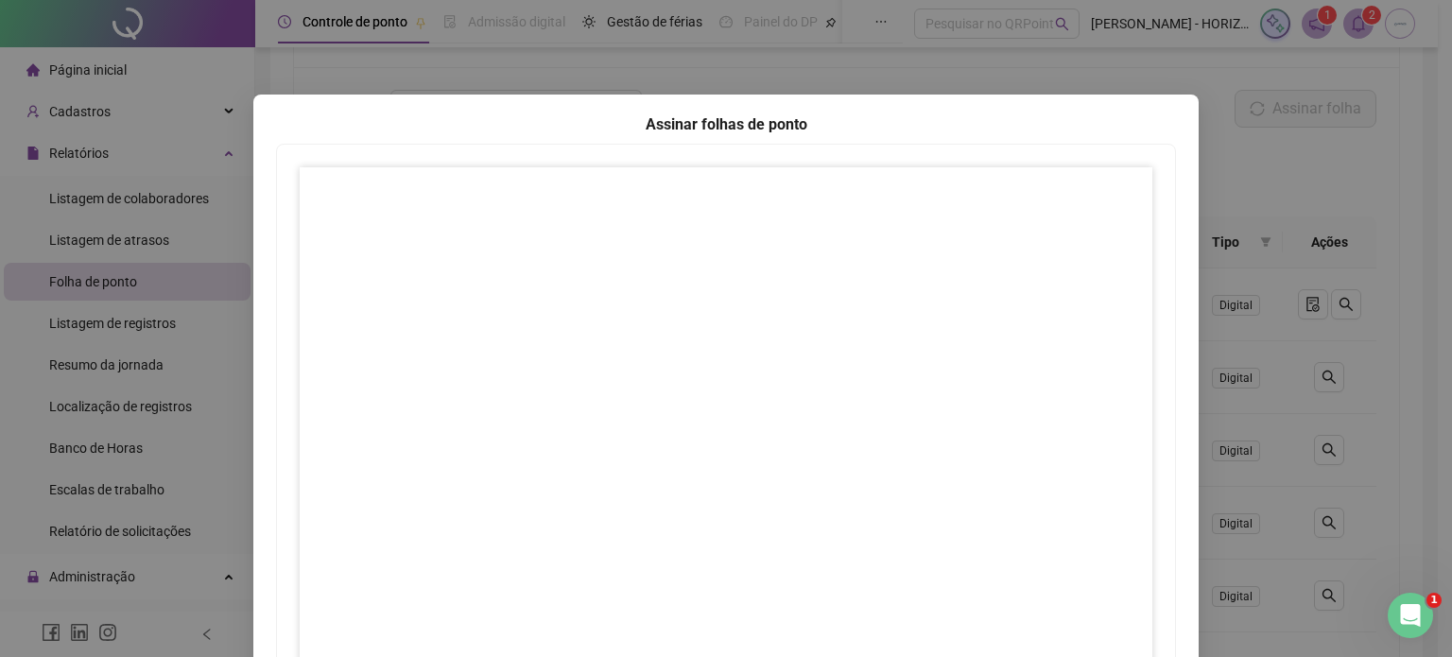
click at [1331, 95] on div "Assinar folhas de ponto 1 Fechar Fechar" at bounding box center [726, 328] width 1452 height 657
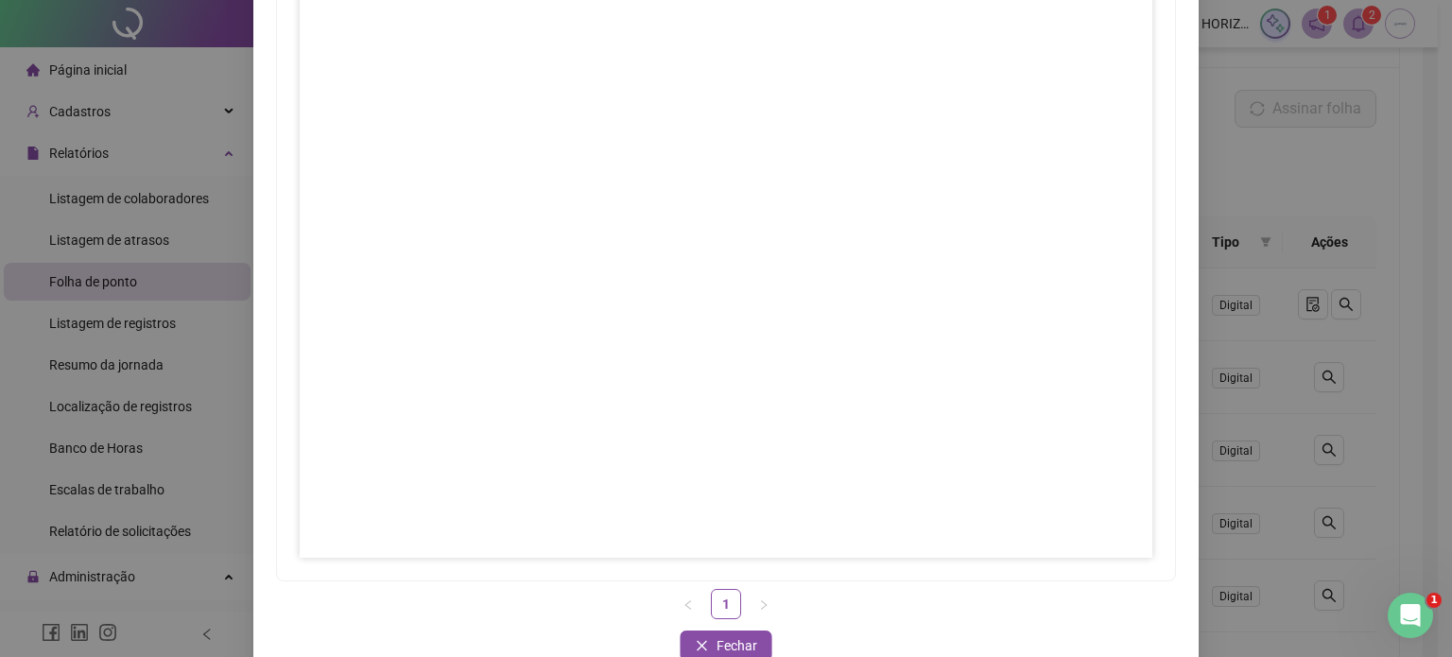
scroll to position [179, 0]
click at [717, 636] on span "Fechar" at bounding box center [737, 643] width 41 height 21
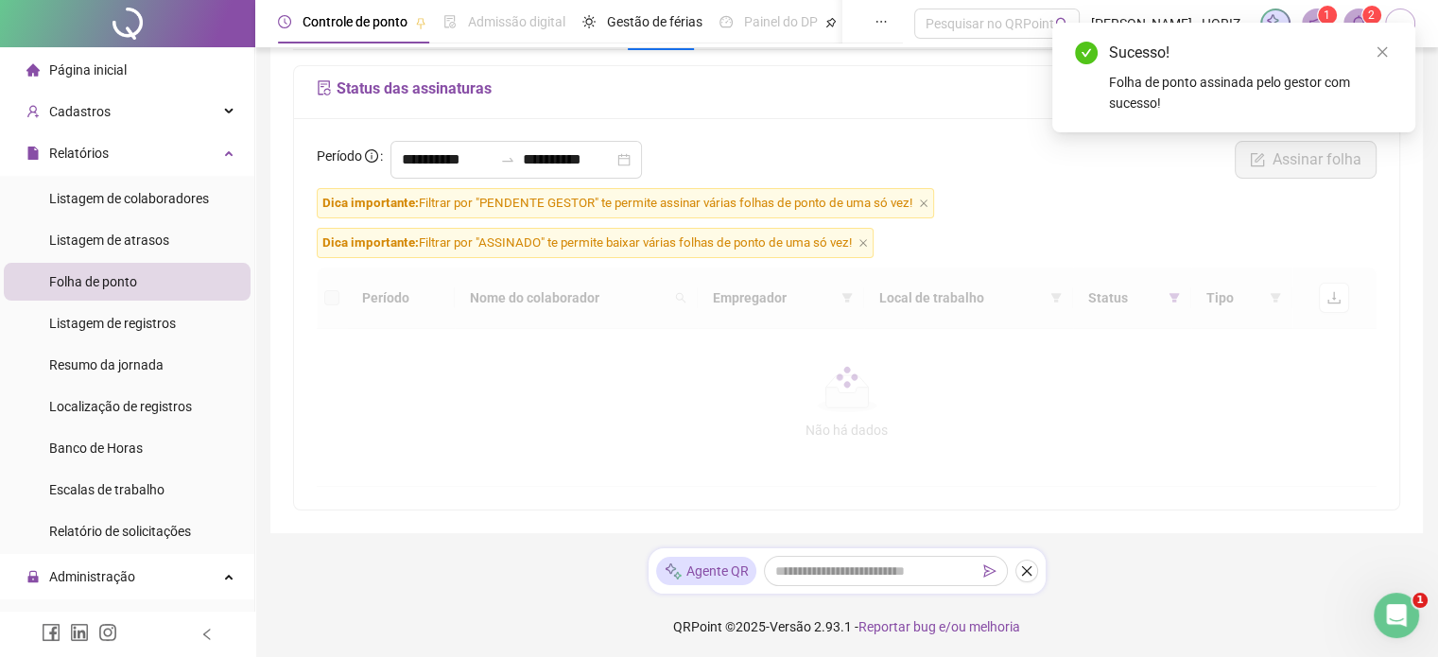
click at [725, 637] on footer "QRPoint © 2025 - Versão 2.93.1 - Reportar bug e/ou melhoria" at bounding box center [846, 627] width 1183 height 66
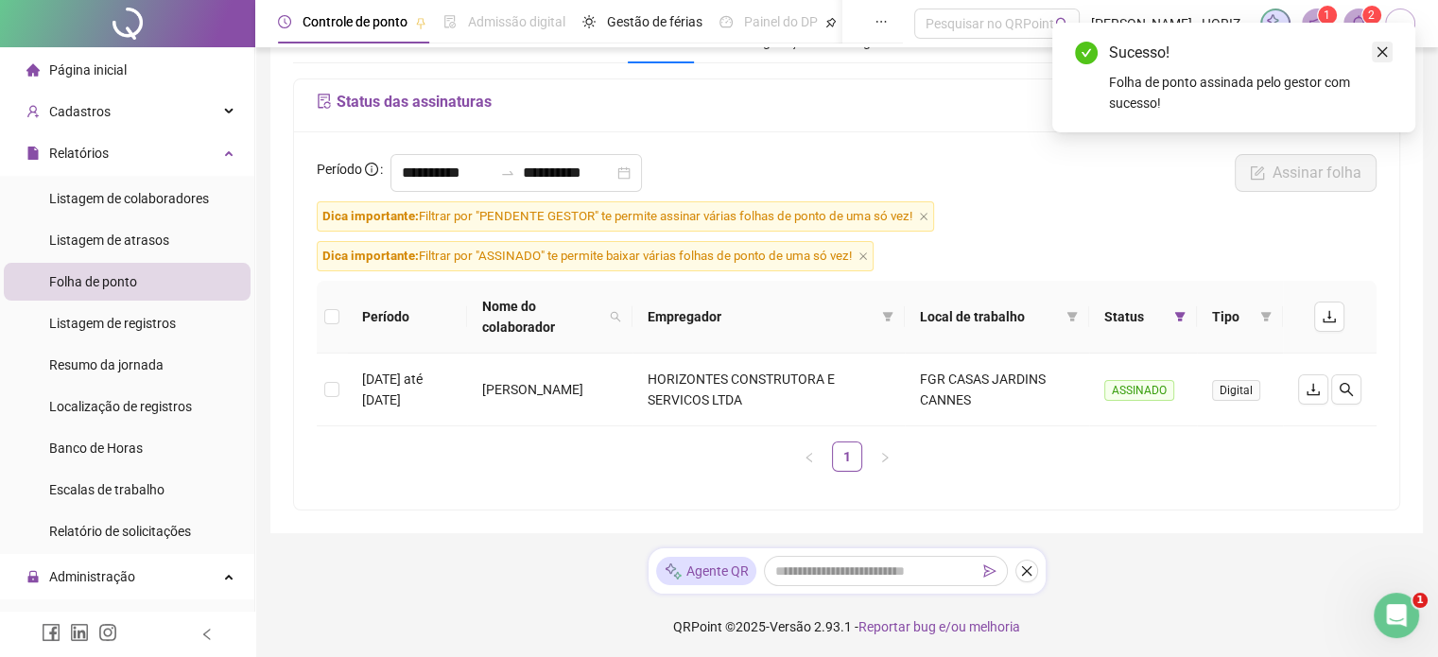
click at [1388, 54] on icon "close" at bounding box center [1382, 51] width 13 height 13
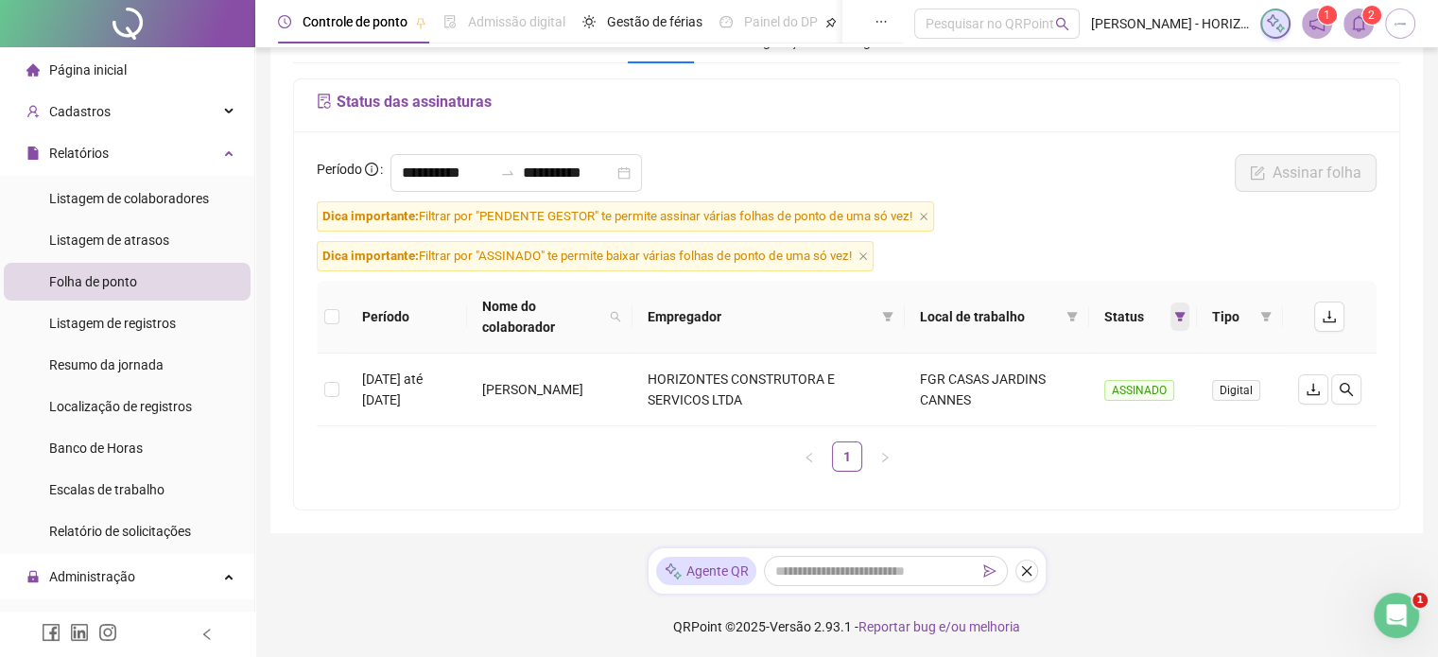
click at [1172, 318] on span at bounding box center [1179, 317] width 19 height 28
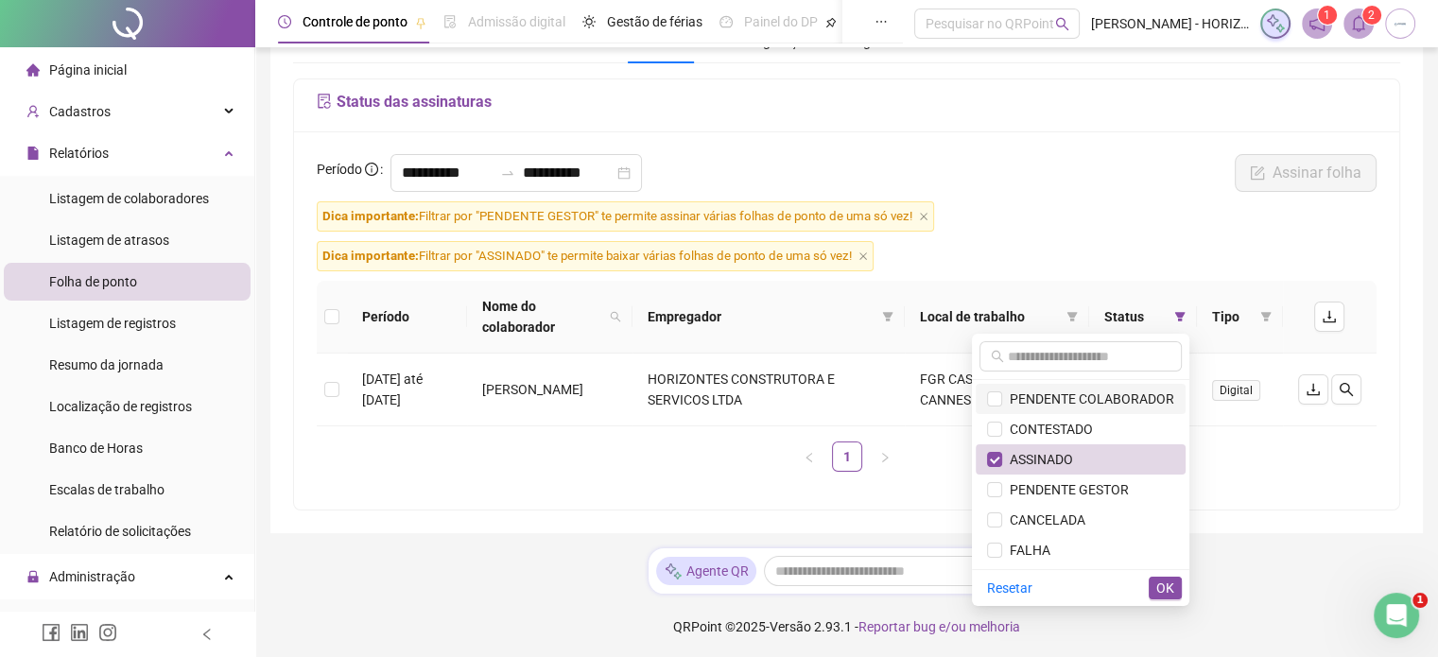
click at [1050, 400] on span "PENDENTE COLABORADOR" at bounding box center [1088, 398] width 172 height 15
click at [1048, 467] on span "ASSINADO" at bounding box center [1080, 459] width 187 height 21
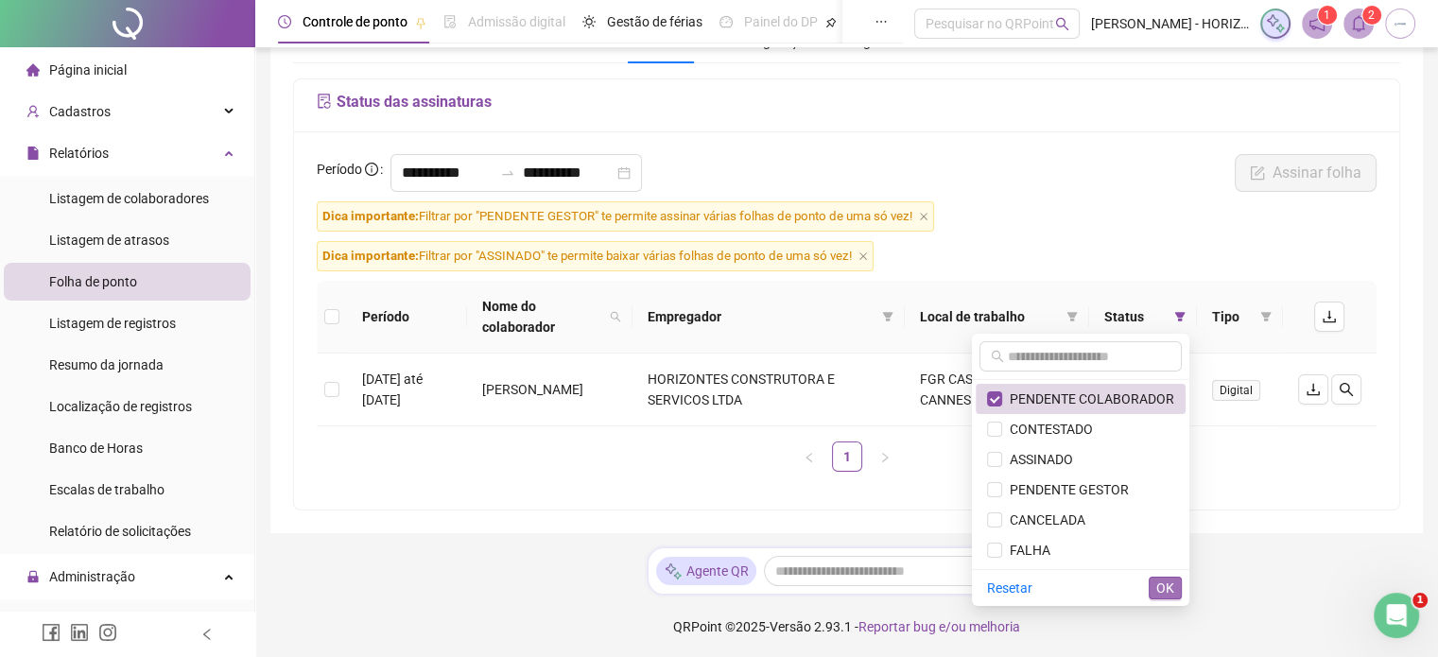
click at [1165, 587] on span "OK" at bounding box center [1165, 588] width 18 height 21
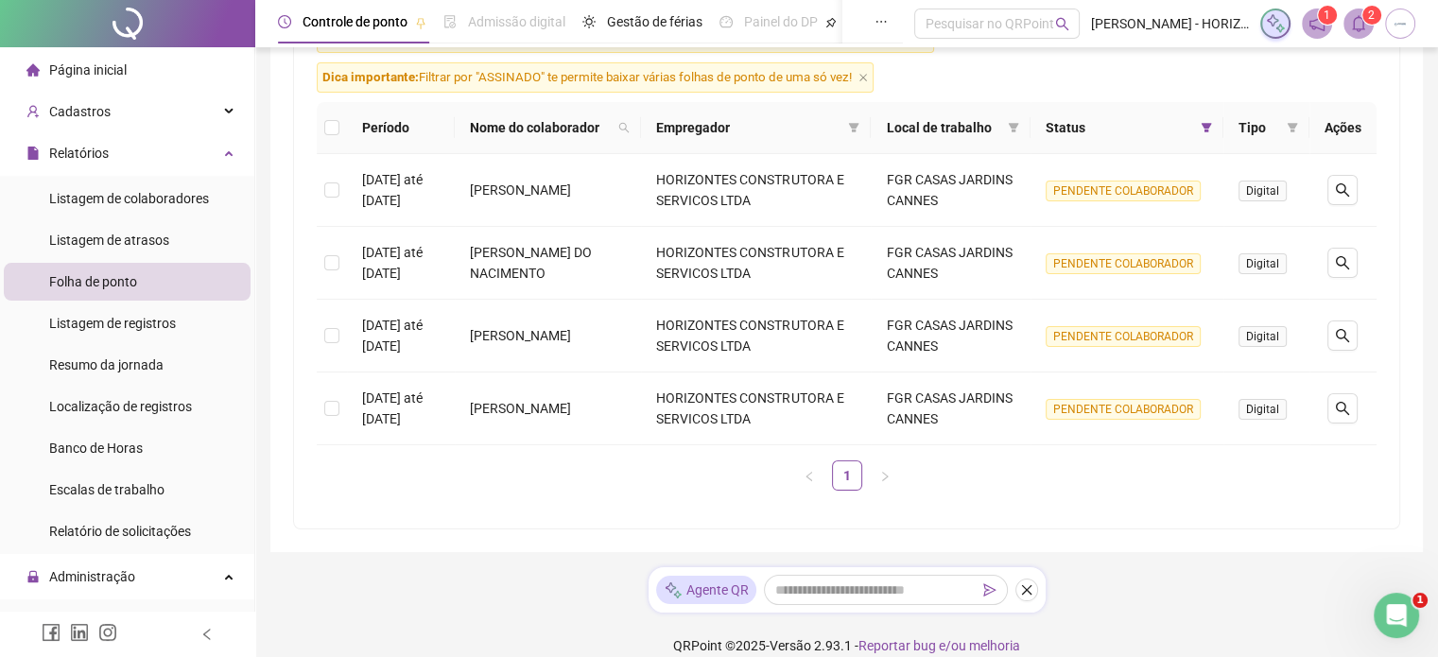
scroll to position [280, 0]
